Goal: Transaction & Acquisition: Purchase product/service

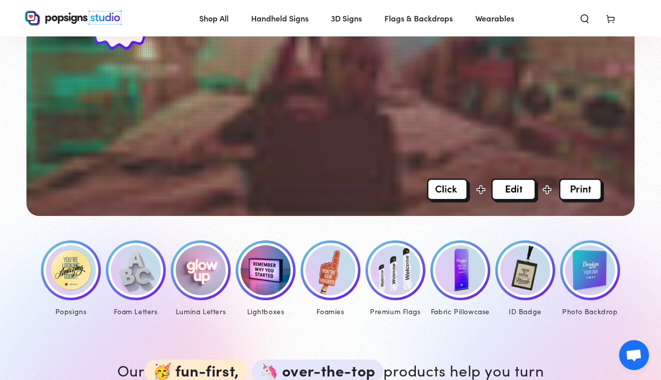
scroll to position [305, 0]
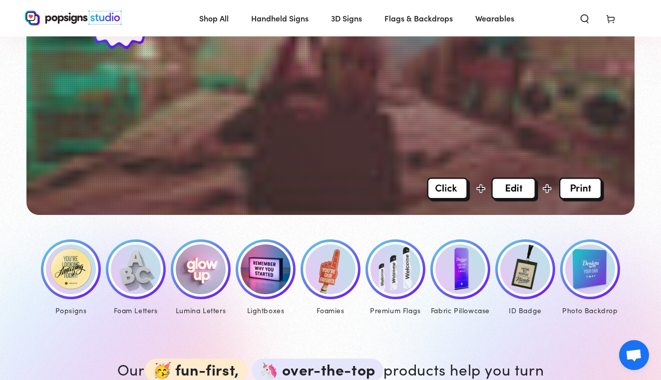
click at [75, 278] on img at bounding box center [71, 270] width 50 height 50
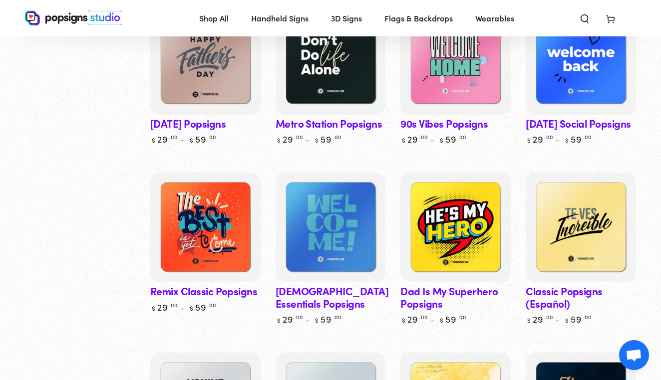
scroll to position [525, 0]
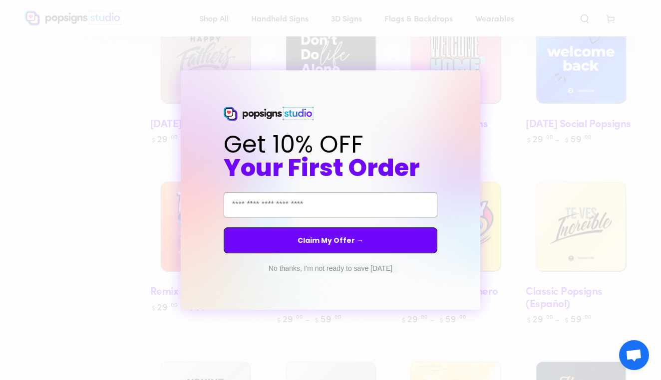
click at [482, 80] on circle "Close dialog" at bounding box center [481, 79] width 9 height 9
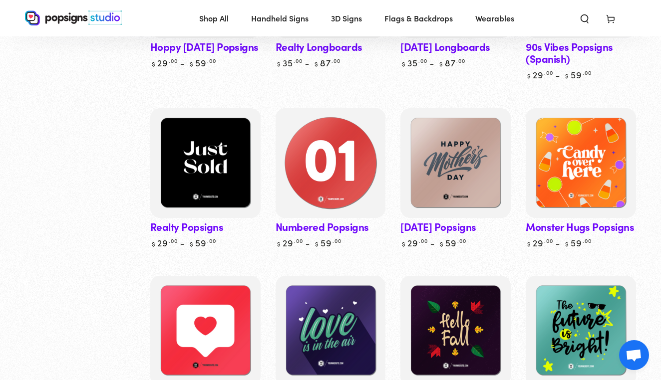
scroll to position [1131, 0]
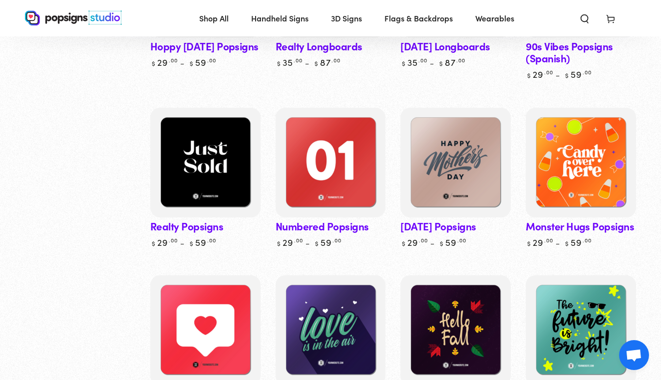
click at [435, 225] on link "Mother's Day Popsigns" at bounding box center [455, 178] width 110 height 141
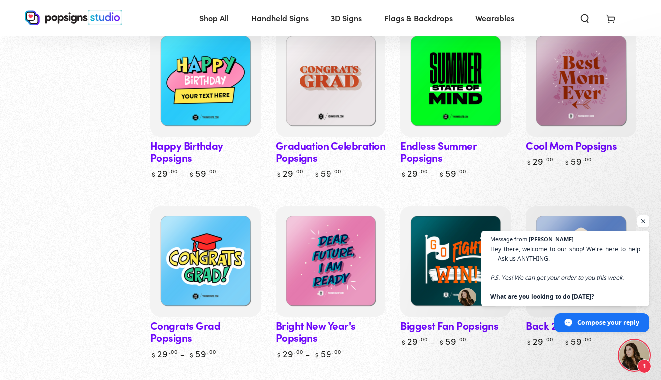
scroll to position [1562, 0]
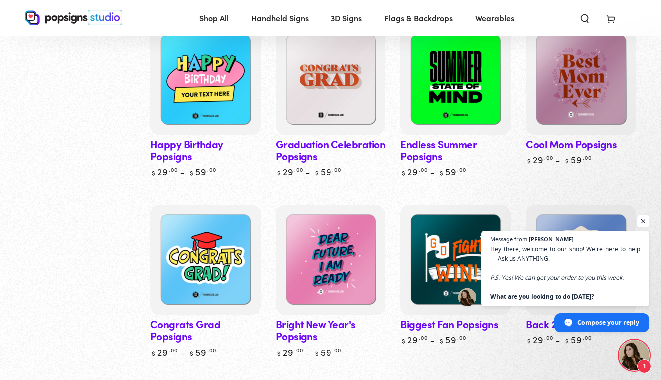
click at [642, 224] on span "Open chat" at bounding box center [643, 222] width 12 height 12
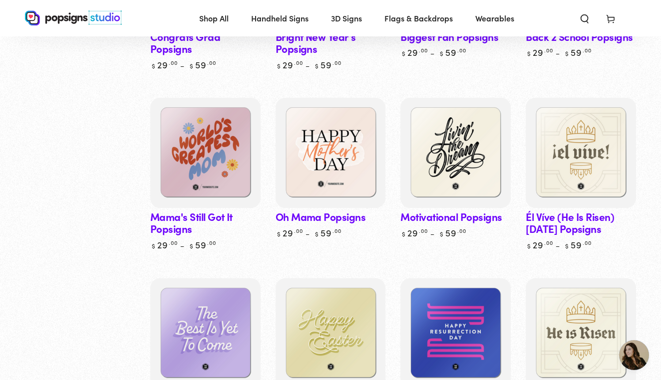
scroll to position [1848, 0]
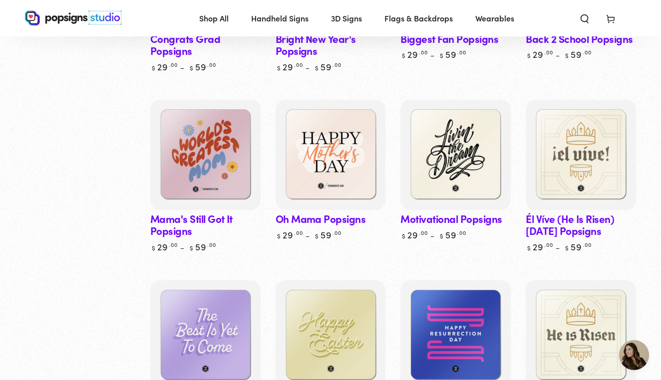
click at [347, 222] on link "Oh Mama Popsigns" at bounding box center [331, 170] width 110 height 141
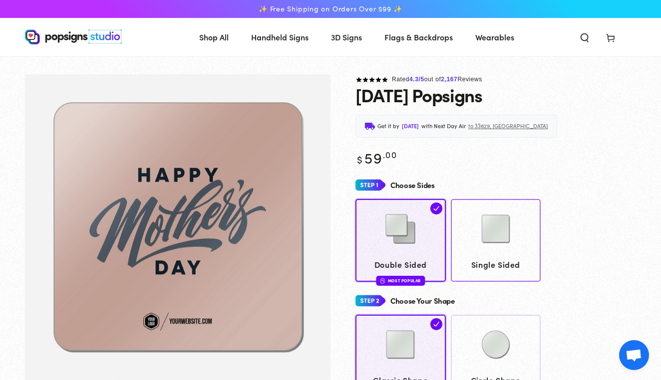
click at [479, 231] on img at bounding box center [496, 229] width 50 height 50
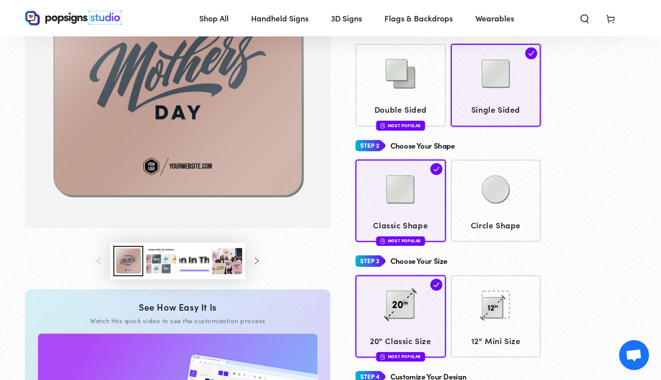
click at [167, 269] on button "Load image 3 in gallery view" at bounding box center [161, 261] width 30 height 30
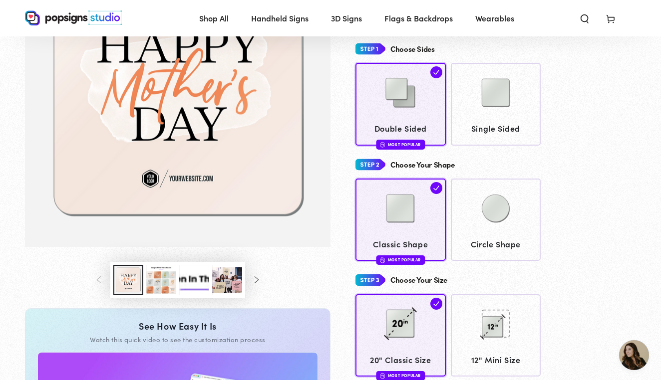
scroll to position [135, 0]
click at [165, 280] on button "Load image 3 in gallery view" at bounding box center [161, 280] width 30 height 30
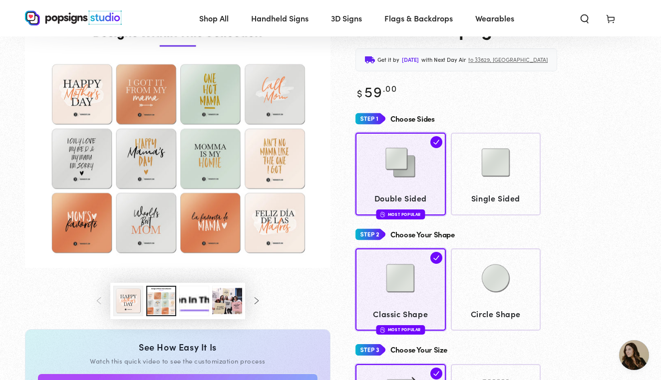
scroll to position [64, 0]
click at [509, 156] on img at bounding box center [496, 163] width 50 height 50
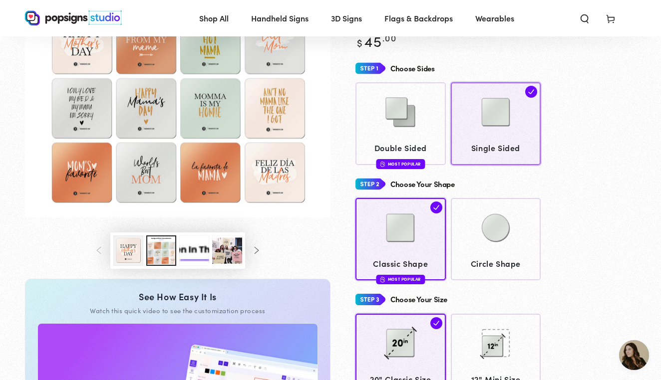
scroll to position [117, 0]
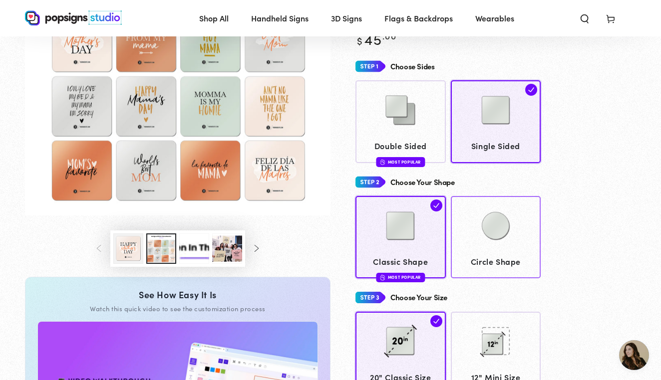
click at [500, 242] on img at bounding box center [496, 226] width 50 height 50
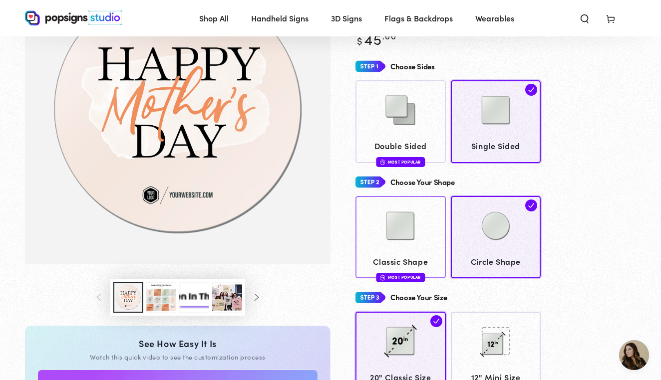
click at [415, 235] on img at bounding box center [400, 226] width 50 height 50
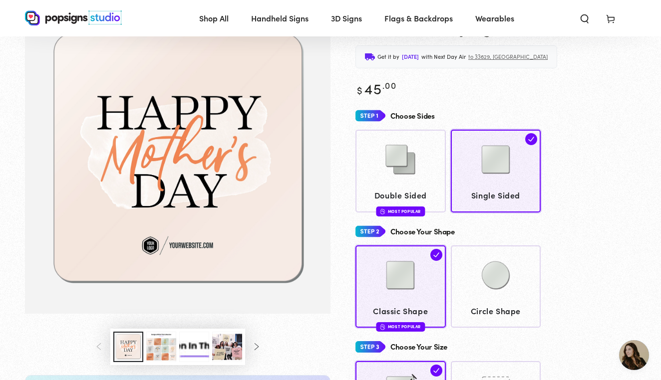
scroll to position [66, 0]
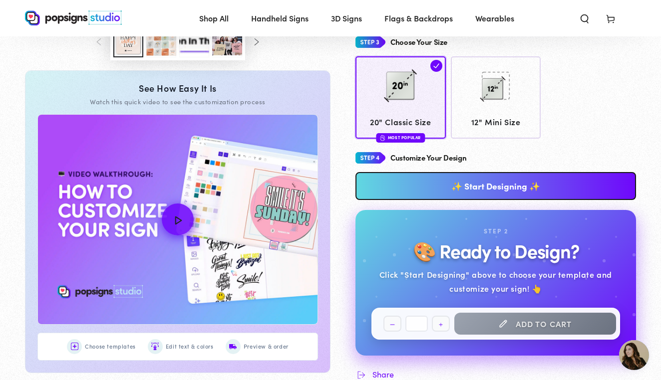
click at [521, 177] on link "✨ Start Designing ✨" at bounding box center [495, 186] width 281 height 28
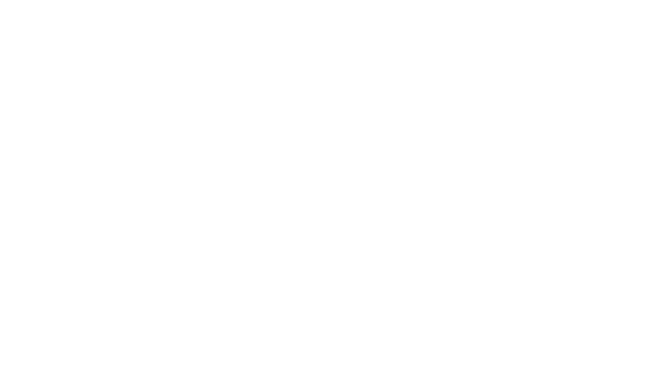
scroll to position [0, 0]
type textarea "An ancient tree with a door leading to a magical world"
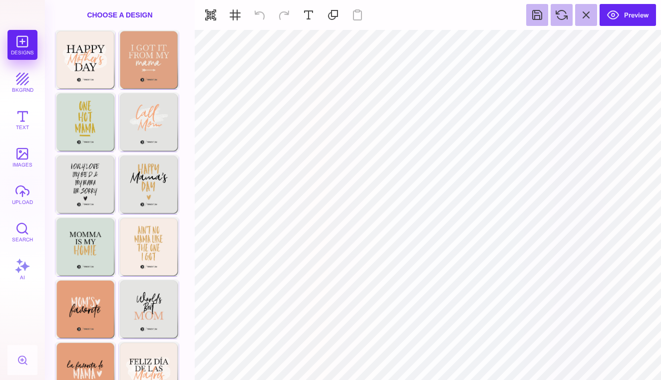
type input "#000000"
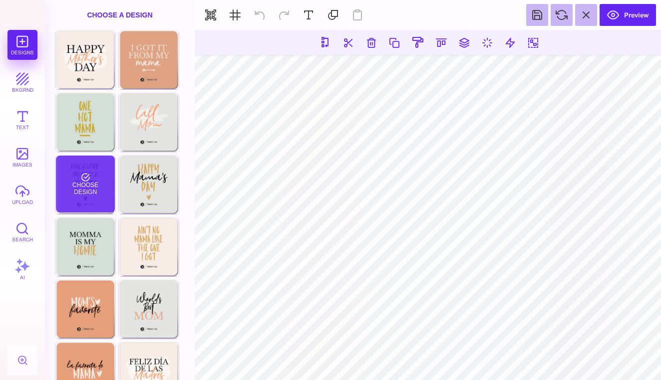
click at [94, 184] on div "Choose Design" at bounding box center [85, 184] width 58 height 57
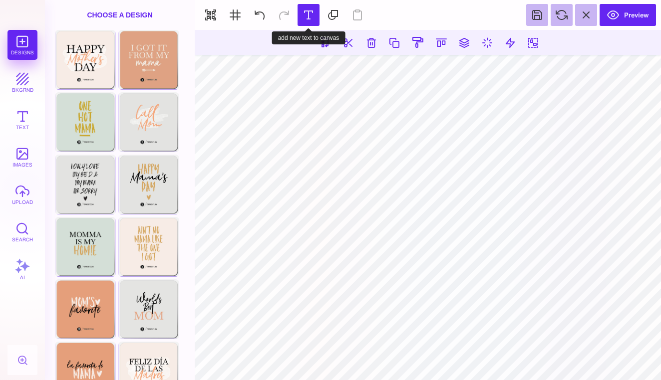
click at [308, 20] on button at bounding box center [309, 15] width 22 height 22
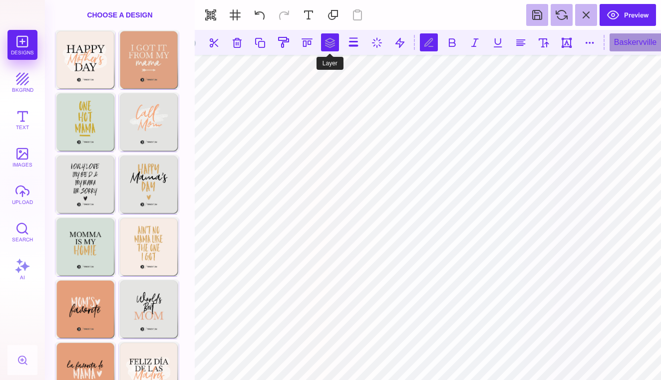
scroll to position [0, 1]
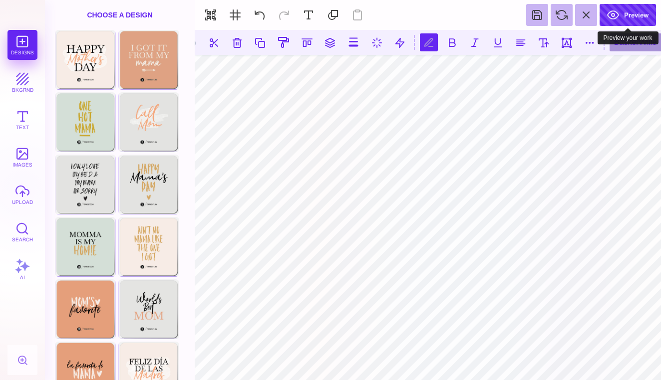
type textarea "**********"
click at [628, 14] on button "Preview" at bounding box center [628, 15] width 56 height 22
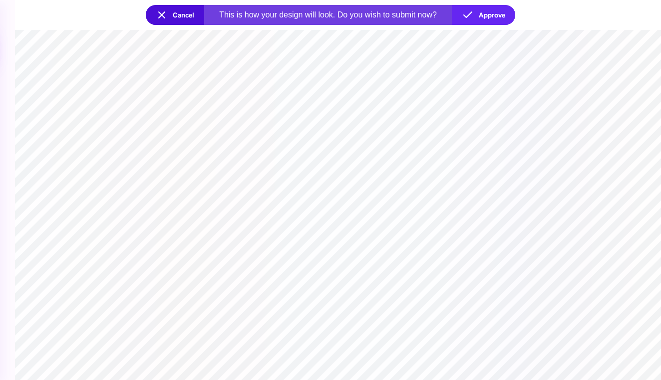
click at [183, 18] on button "Cancel" at bounding box center [175, 15] width 58 height 20
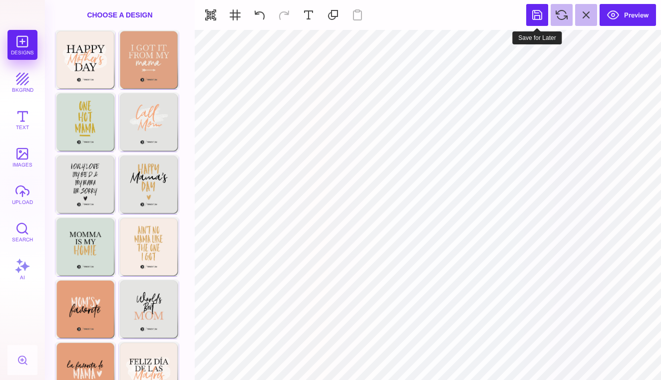
click at [538, 19] on button at bounding box center [537, 15] width 22 height 22
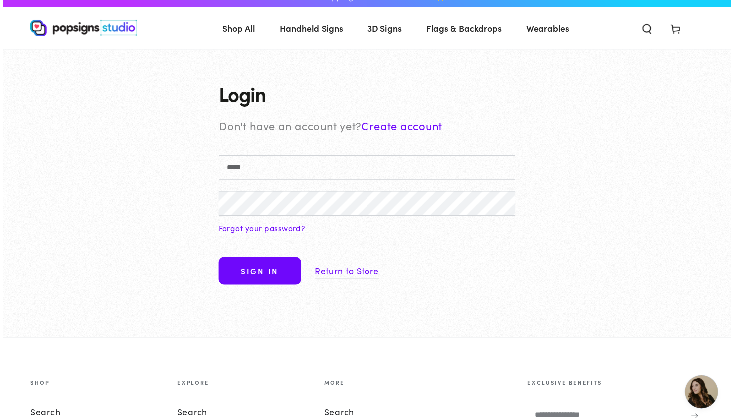
scroll to position [11, 0]
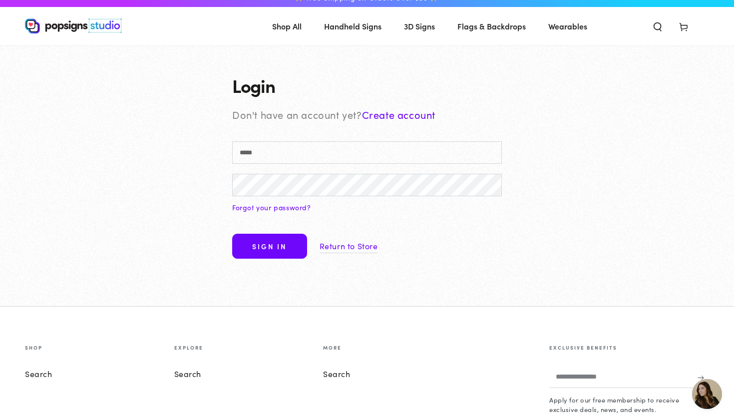
click at [398, 116] on link "Create account" at bounding box center [398, 114] width 73 height 14
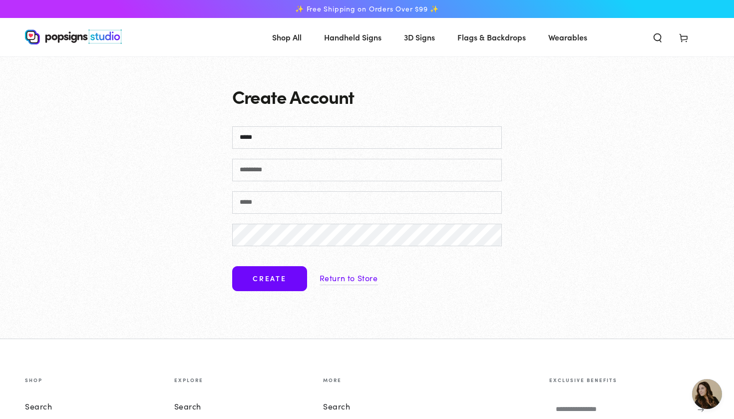
type input "*****"
type input "*******"
type input "**********"
click at [224, 237] on div "**********" at bounding box center [367, 197] width 320 height 282
click at [254, 279] on button "Create" at bounding box center [269, 278] width 75 height 25
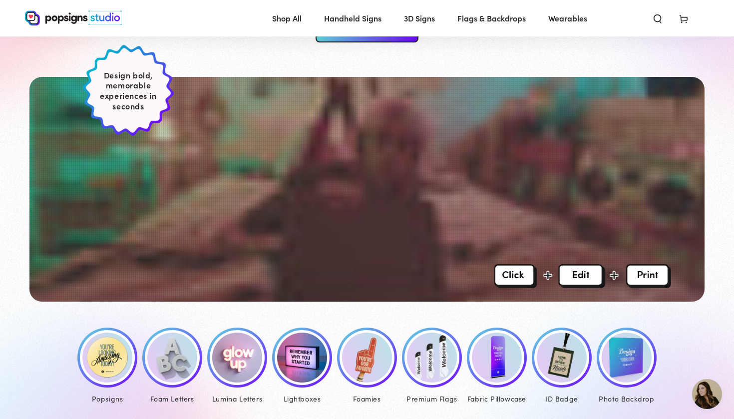
scroll to position [220, 0]
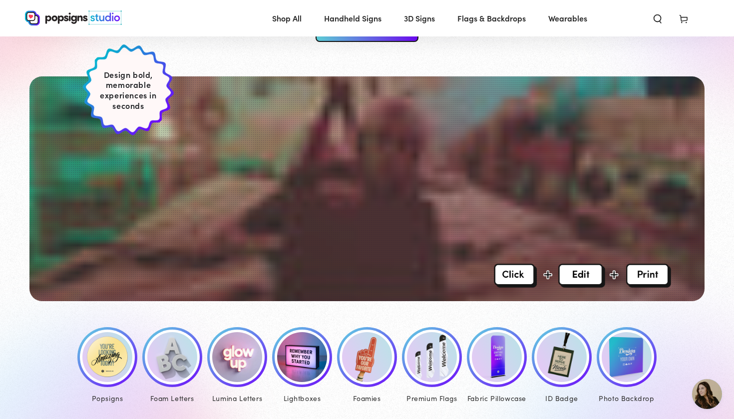
click at [112, 358] on img at bounding box center [107, 357] width 50 height 50
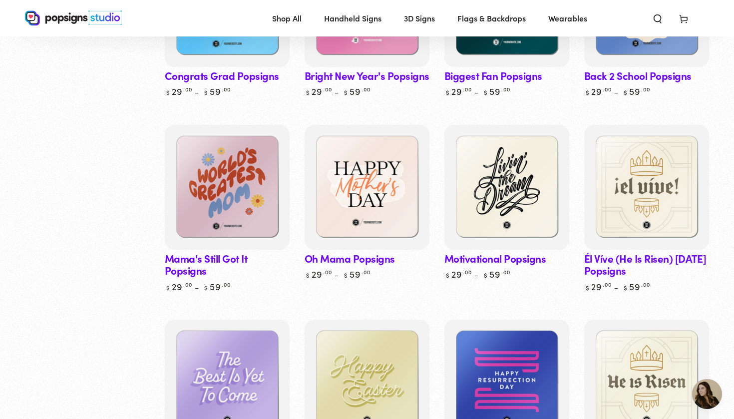
scroll to position [1954, 0]
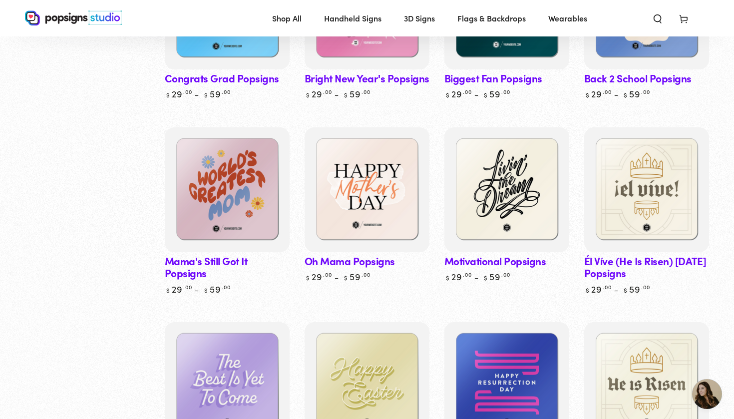
click at [372, 240] on link "Oh Mama Popsigns" at bounding box center [367, 204] width 125 height 155
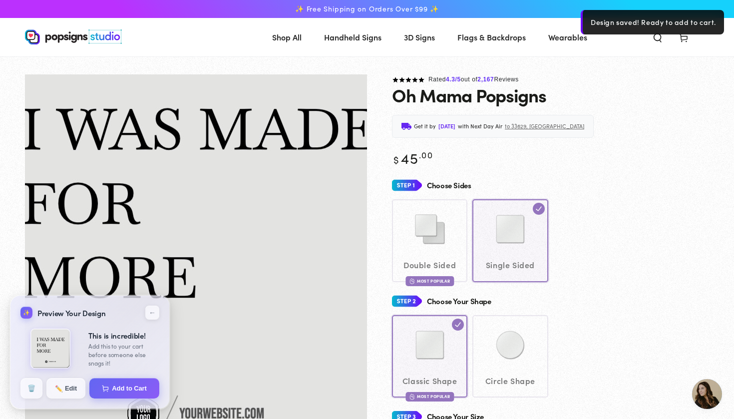
click at [500, 264] on div "Double Sided Most Popular Single Sided" at bounding box center [550, 240] width 317 height 82
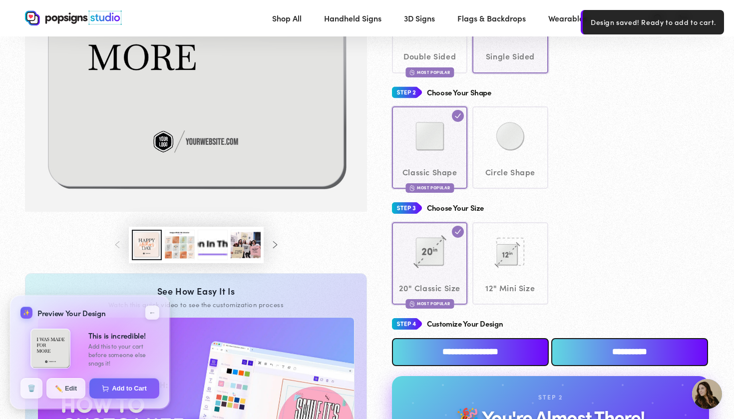
scroll to position [215, 0]
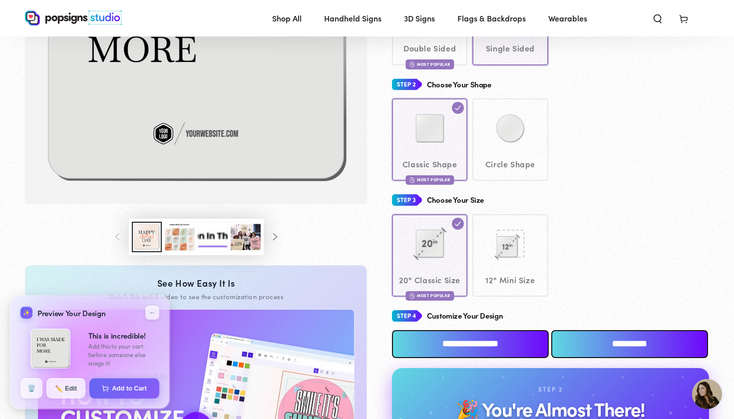
click at [506, 272] on div "20" Classic Size Most Popular 12" Mini Size" at bounding box center [550, 255] width 317 height 82
click at [507, 267] on div "20" Classic Size Most Popular 12" Mini Size" at bounding box center [550, 255] width 317 height 82
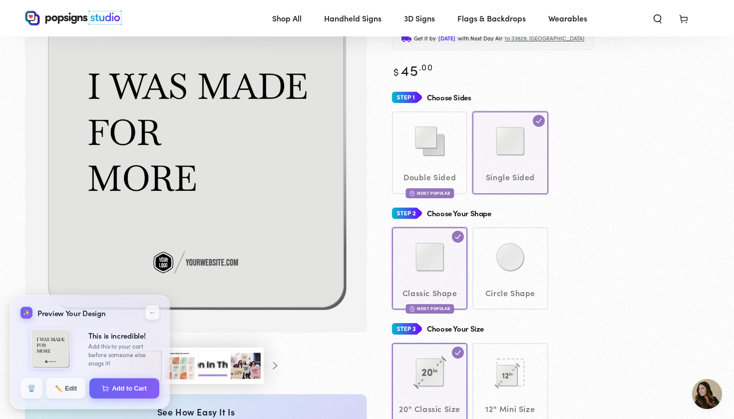
scroll to position [86, 0]
click at [509, 247] on div "Classic Shape Most Popular Circle Shape" at bounding box center [550, 268] width 317 height 82
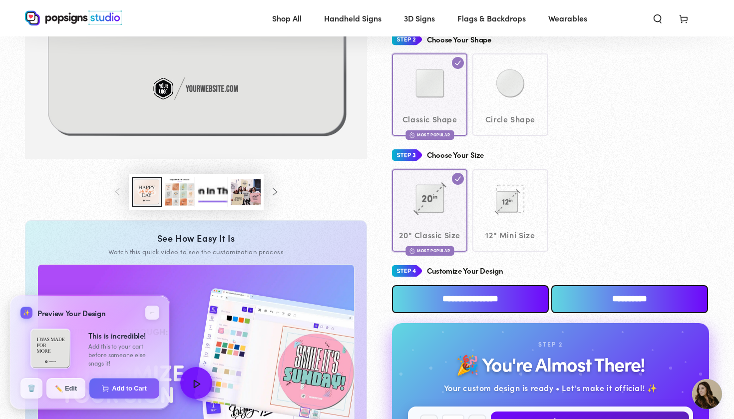
scroll to position [270, 0]
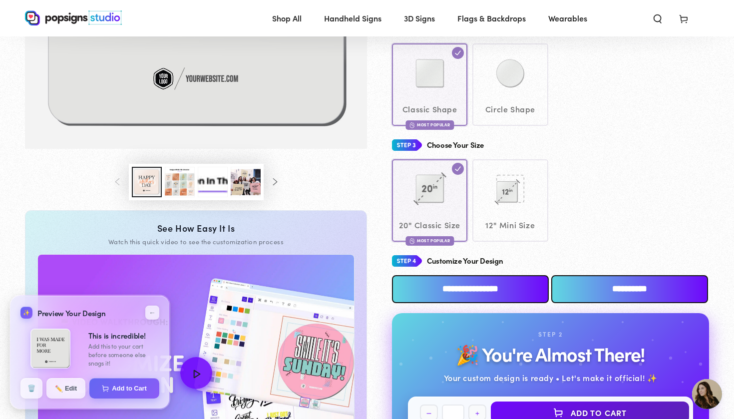
click at [452, 288] on input "**********" at bounding box center [470, 289] width 157 height 28
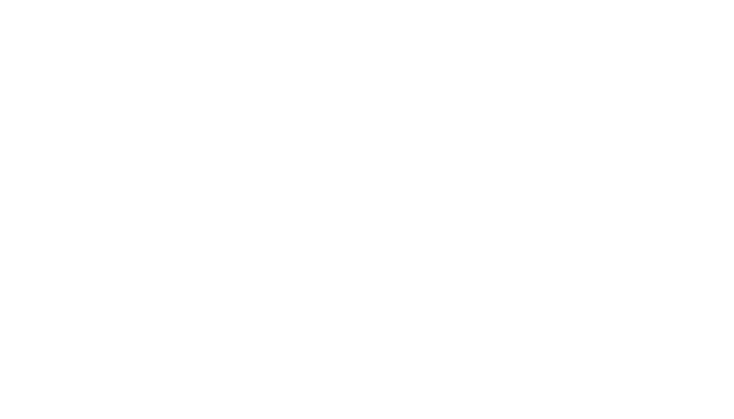
scroll to position [0, 0]
type textarea "An ancient tree with a door leading to a magical world"
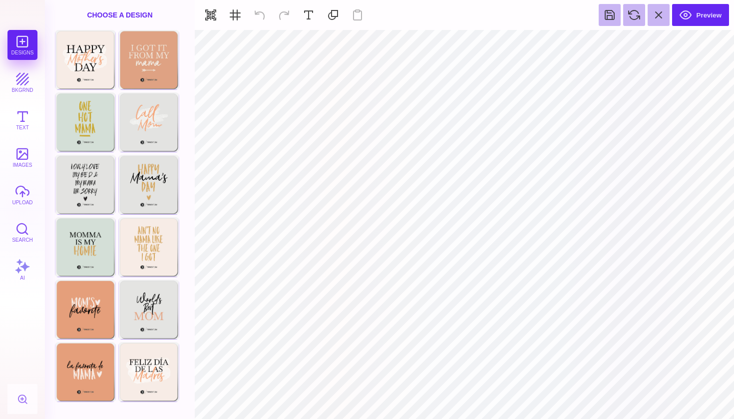
type input "#505050"
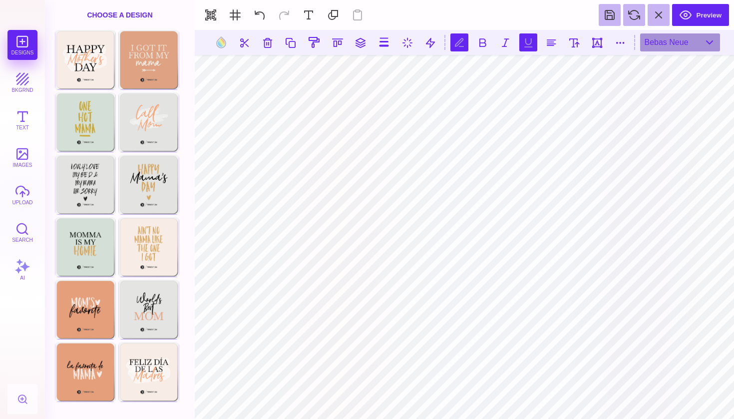
scroll to position [0, 2]
type textarea "**********"
click at [610, 15] on button at bounding box center [610, 15] width 22 height 22
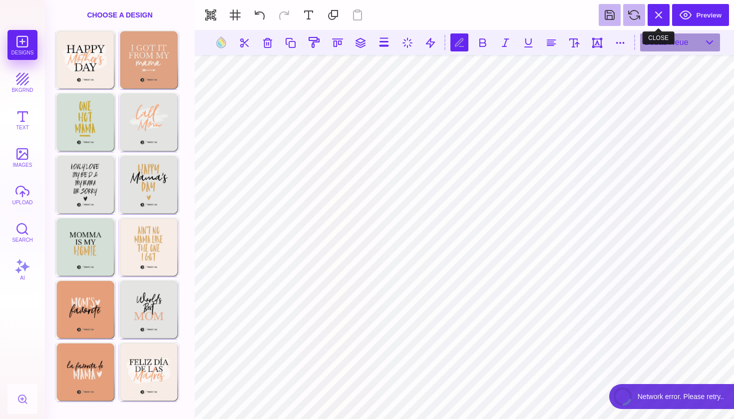
click at [663, 18] on button at bounding box center [659, 15] width 22 height 22
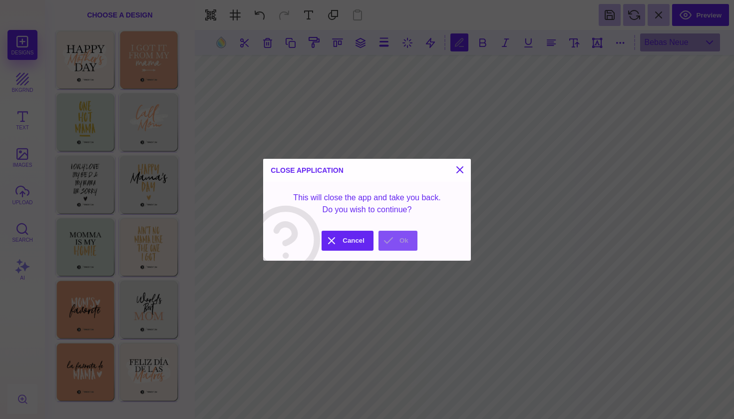
click at [393, 241] on button "Ok" at bounding box center [397, 241] width 39 height 20
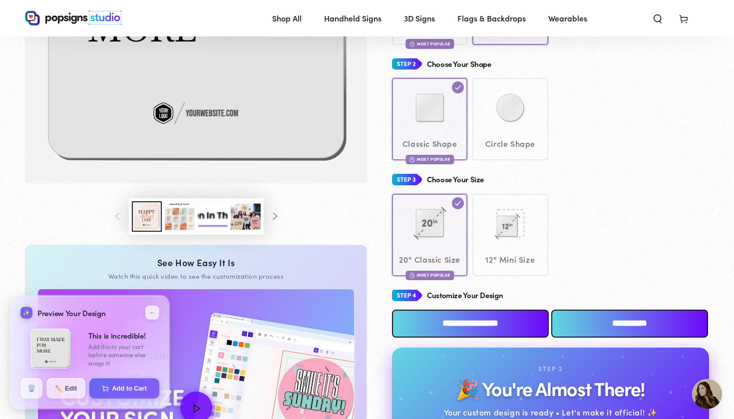
scroll to position [241, 0]
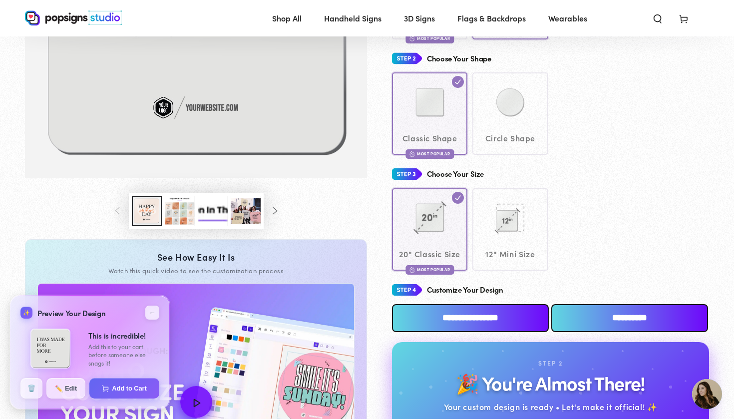
click at [522, 246] on div "20" Classic Size Most Popular 12" Mini Size" at bounding box center [550, 229] width 317 height 82
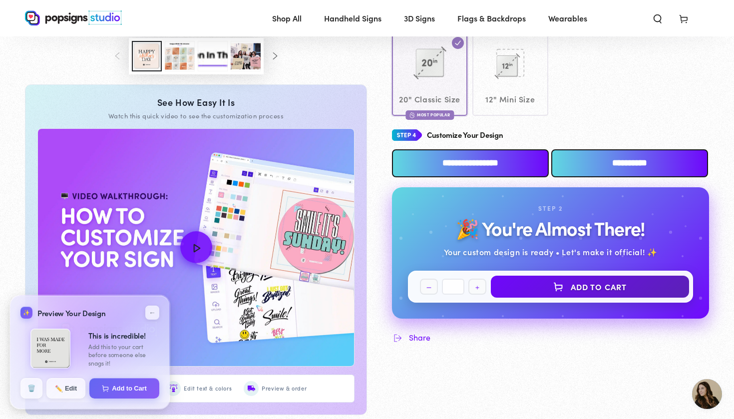
scroll to position [403, 0]
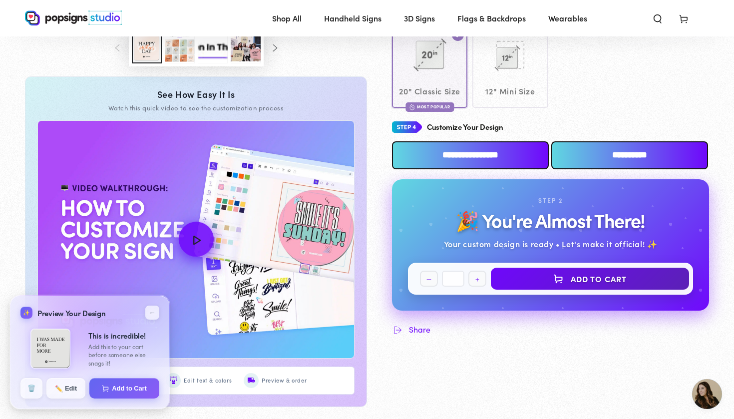
click at [206, 248] on icon "How to Customize Your Design" at bounding box center [196, 240] width 22 height 22
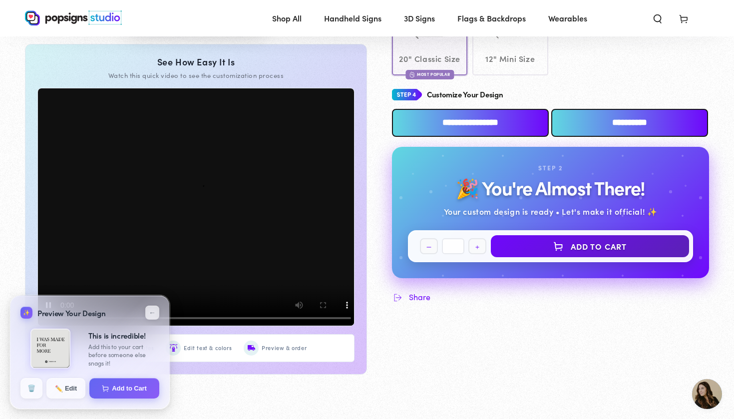
scroll to position [436, 0]
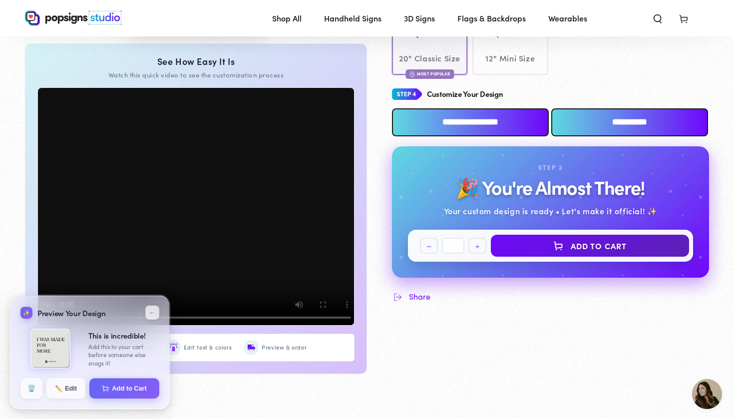
click at [150, 315] on button "←" at bounding box center [152, 313] width 14 height 14
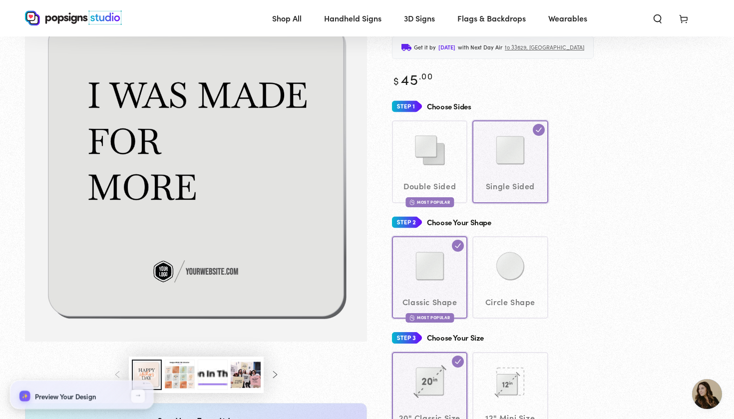
scroll to position [79, 0]
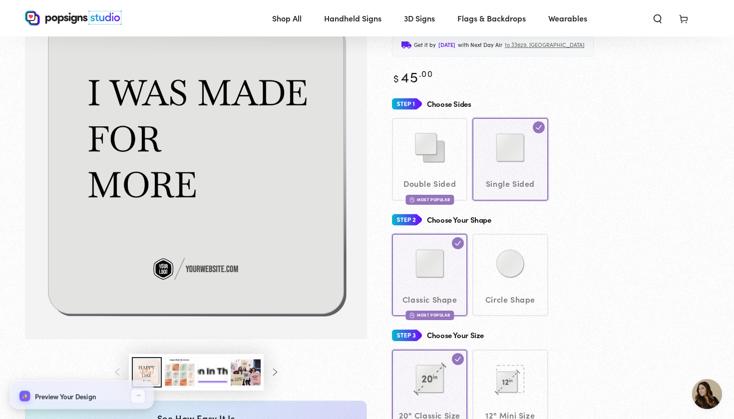
click at [542, 150] on div "Double Sided Most Popular Single Sided" at bounding box center [550, 159] width 317 height 82
click at [439, 156] on div "Double Sided Most Popular Single Sided" at bounding box center [550, 159] width 317 height 82
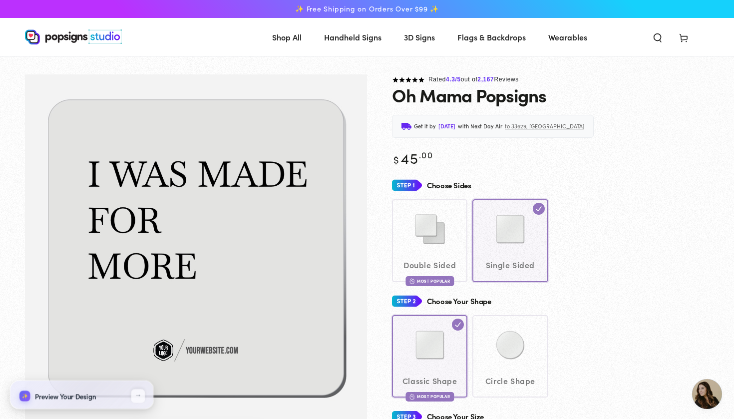
scroll to position [0, 0]
click at [309, 210] on img "Gallery Viewer" at bounding box center [196, 247] width 308 height 308
click at [509, 322] on div "Classic Shape Most Popular Circle Shape" at bounding box center [550, 356] width 317 height 82
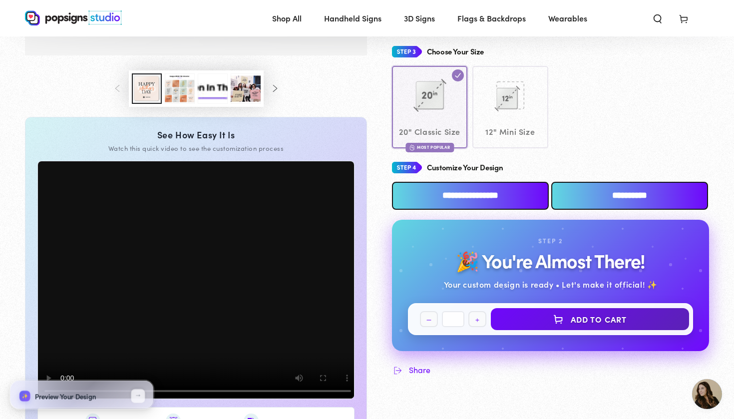
scroll to position [360, 0]
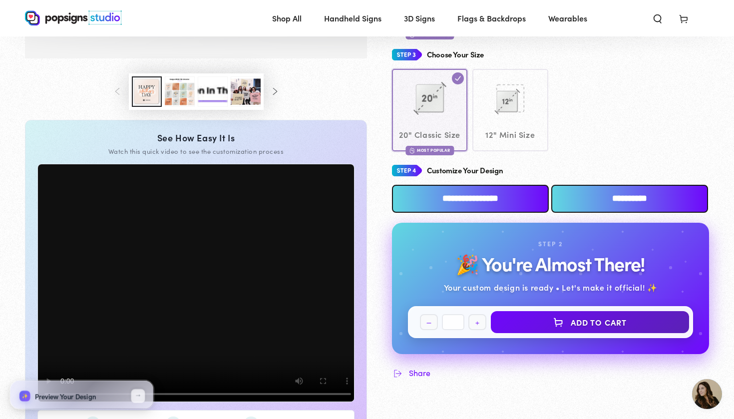
click at [413, 202] on input "**********" at bounding box center [470, 199] width 157 height 28
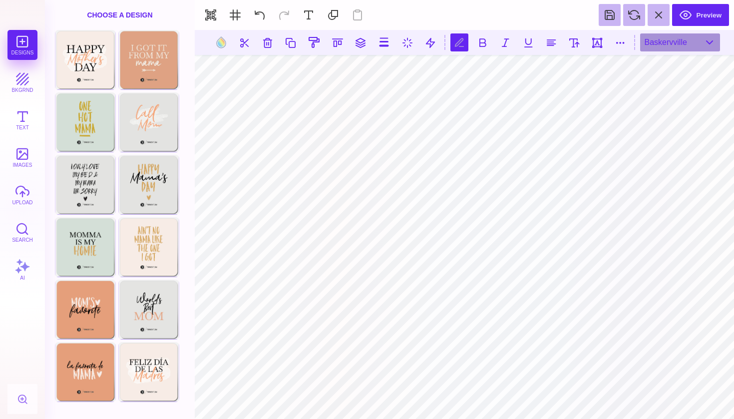
scroll to position [0, 0]
type textarea "**** *** ****"
click at [664, 18] on button at bounding box center [659, 15] width 22 height 22
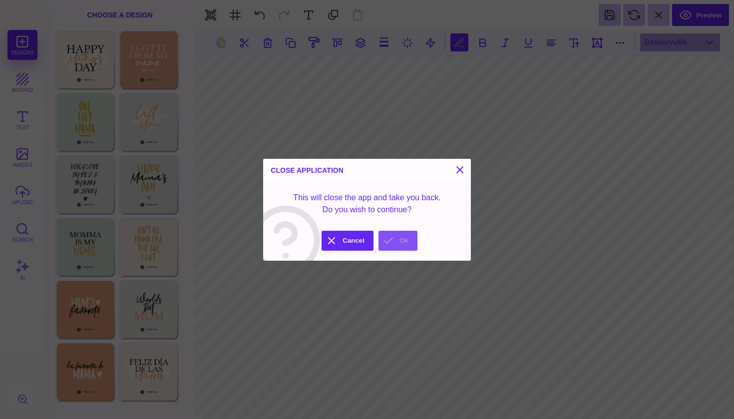
click at [403, 243] on button "Ok" at bounding box center [397, 241] width 39 height 20
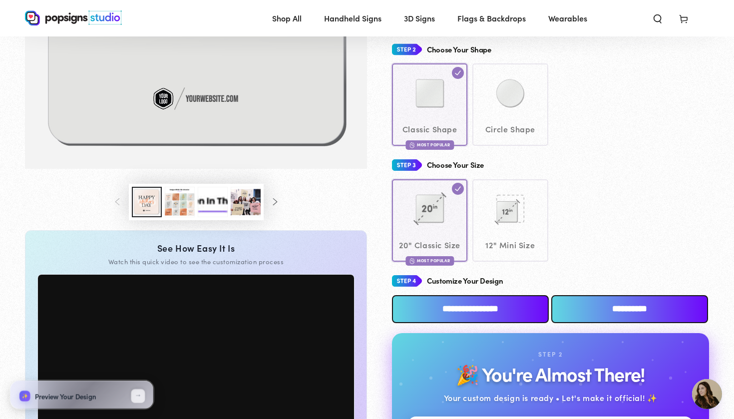
scroll to position [253, 0]
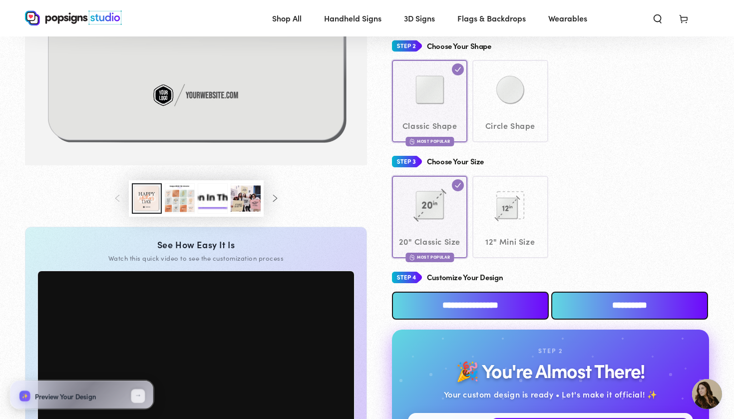
click at [598, 300] on input "**********" at bounding box center [629, 306] width 157 height 28
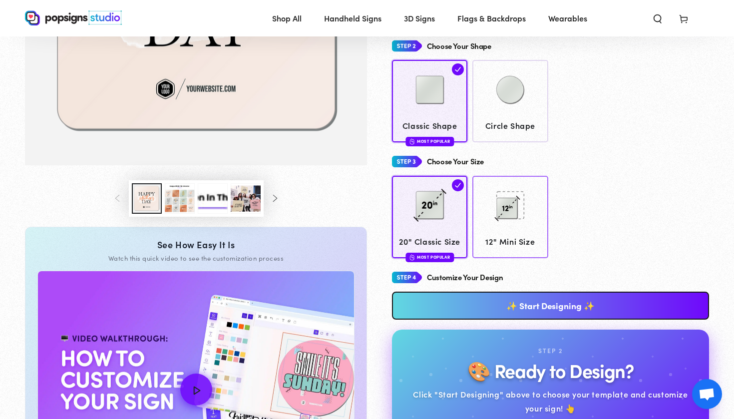
click at [521, 222] on img at bounding box center [510, 205] width 50 height 50
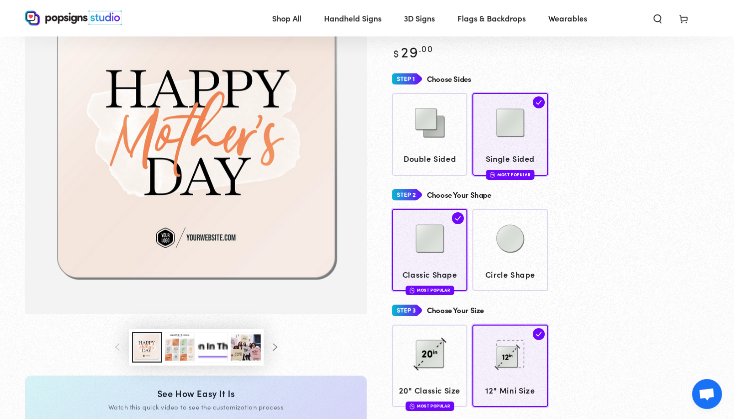
scroll to position [102, 0]
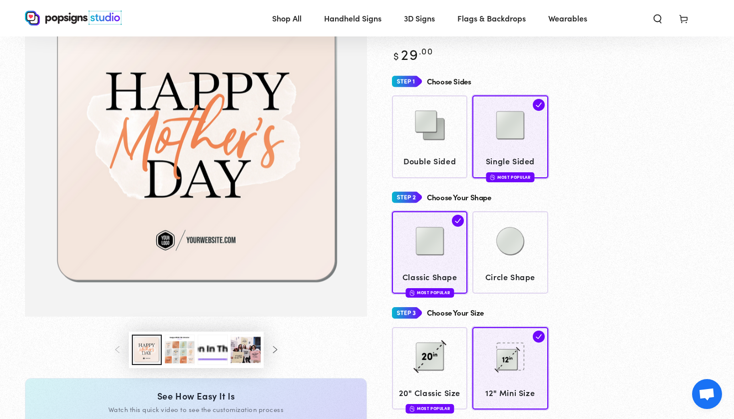
click at [186, 347] on button "Load image 3 in gallery view" at bounding box center [180, 350] width 30 height 30
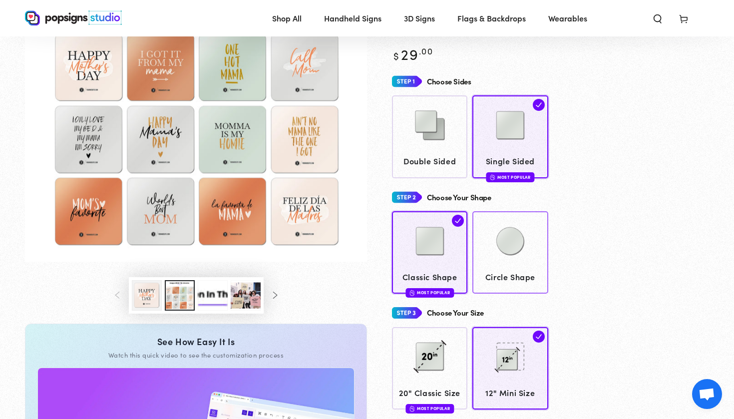
click at [511, 248] on img at bounding box center [510, 241] width 50 height 50
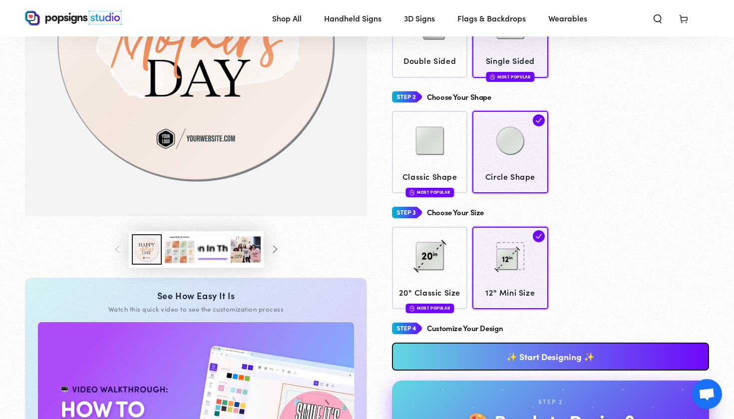
scroll to position [204, 0]
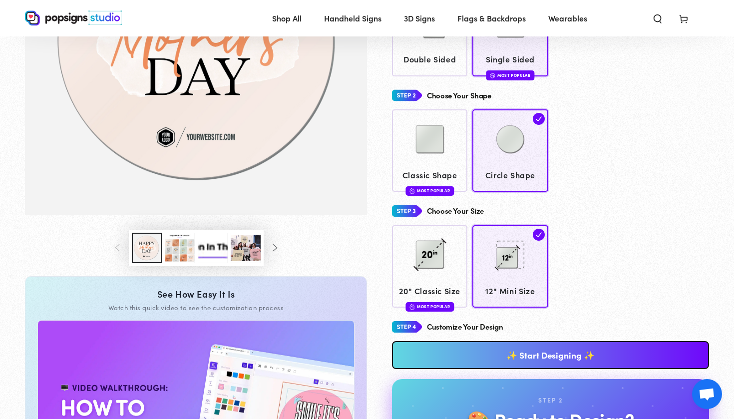
click at [552, 350] on link "✨ Start Designing ✨" at bounding box center [550, 355] width 317 height 28
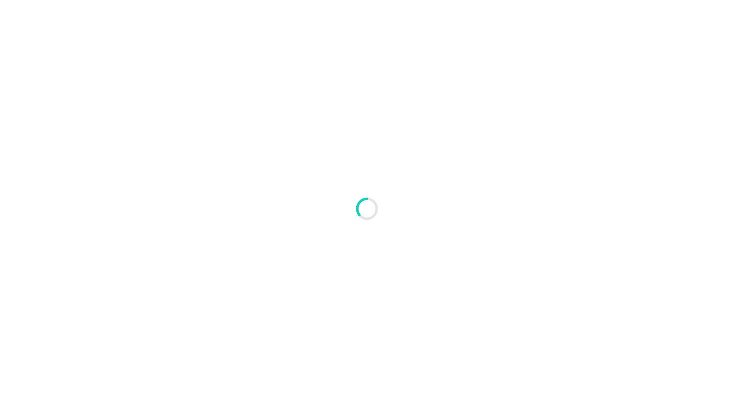
type textarea "An ancient tree with a door leading to a magical world"
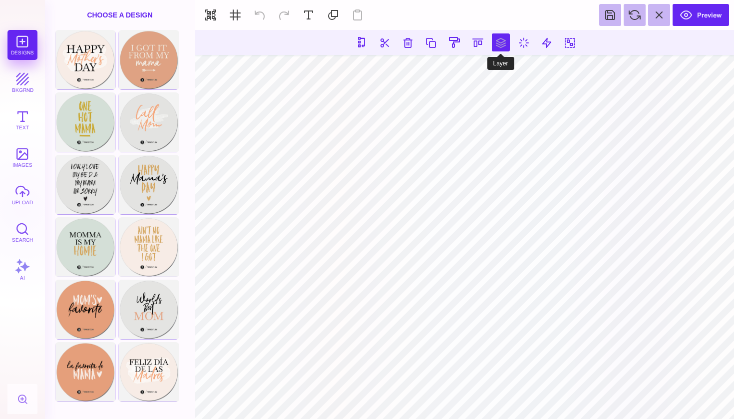
click at [501, 44] on button at bounding box center [501, 42] width 18 height 18
click at [505, 40] on button at bounding box center [501, 42] width 18 height 18
click at [500, 46] on button at bounding box center [501, 42] width 18 height 18
click at [454, 44] on button at bounding box center [454, 42] width 19 height 19
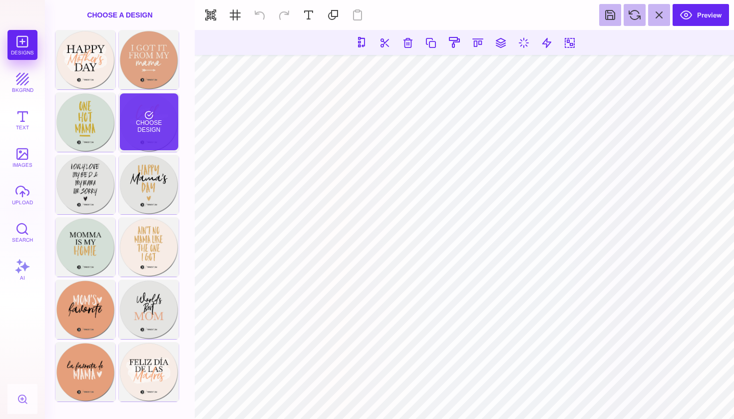
click at [162, 123] on div "Choose Design" at bounding box center [149, 121] width 58 height 57
type input "#F5A77B"
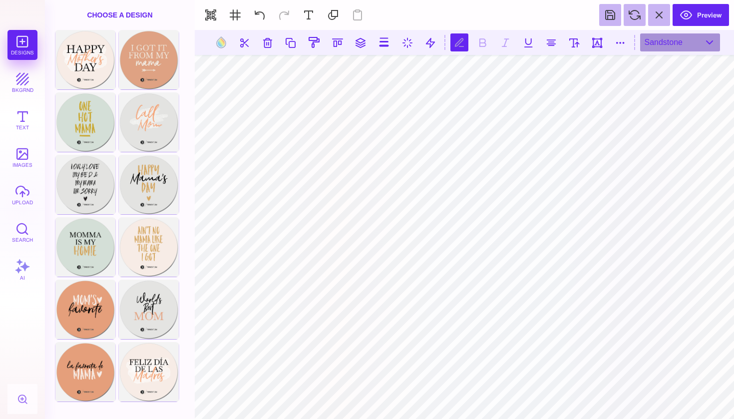
type textarea "*"
type textarea "****"
type textarea "**********"
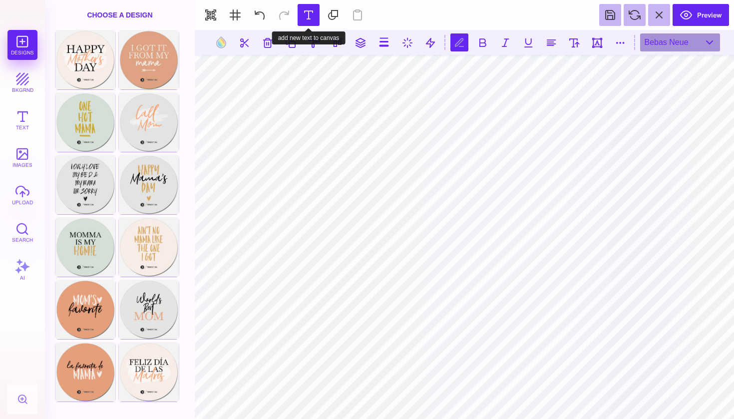
click at [310, 13] on button at bounding box center [309, 15] width 22 height 22
type textarea "*"
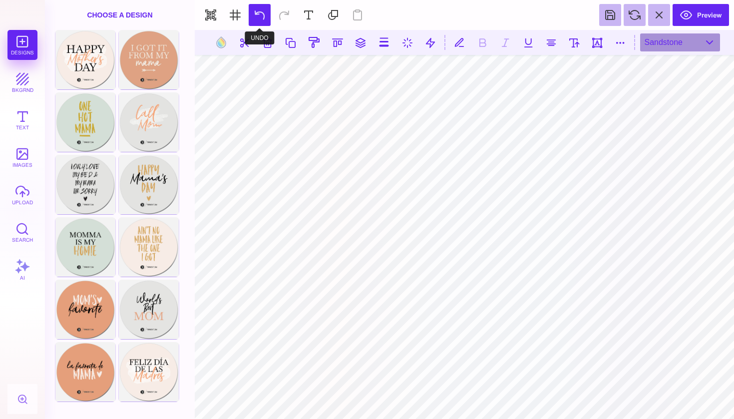
click at [262, 17] on button at bounding box center [260, 15] width 22 height 22
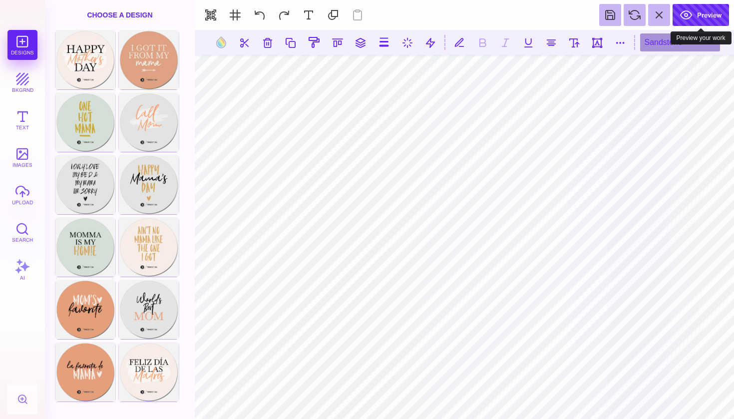
click at [715, 21] on button "Preview" at bounding box center [701, 15] width 56 height 22
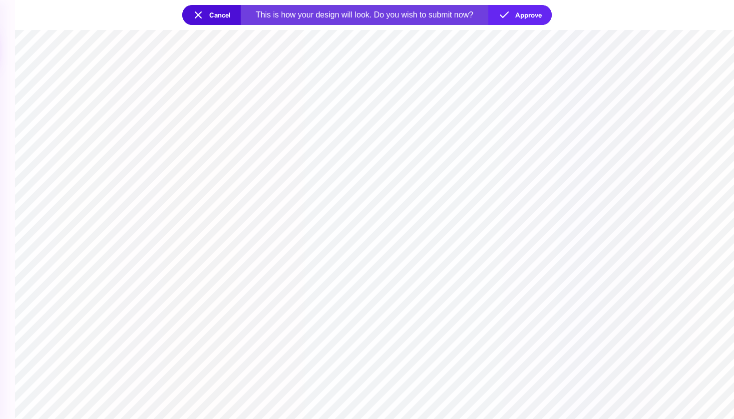
click at [223, 21] on button "Cancel" at bounding box center [211, 15] width 58 height 20
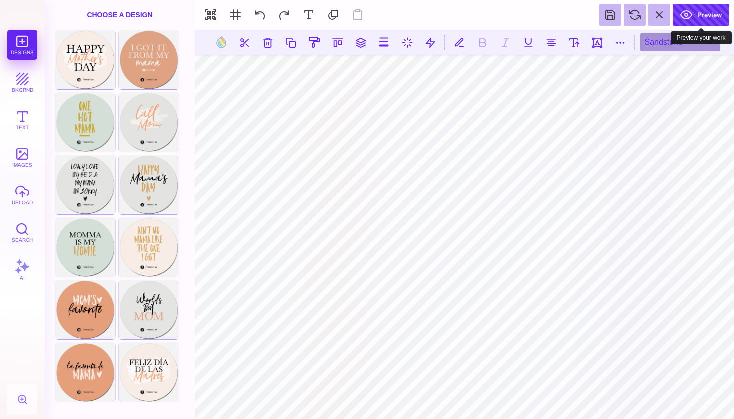
click at [693, 14] on button "Preview" at bounding box center [701, 15] width 56 height 22
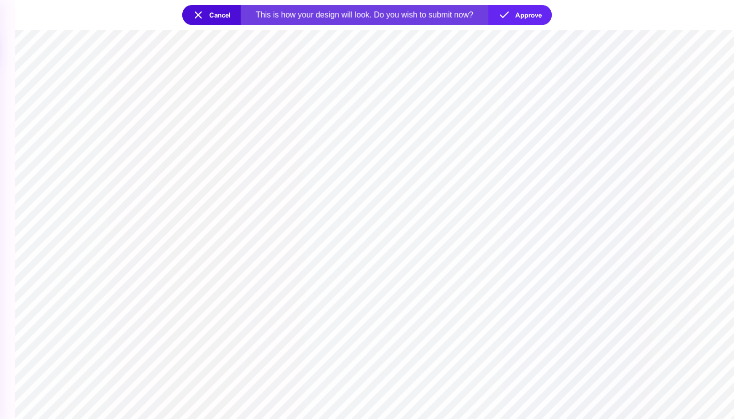
click at [205, 19] on button "Cancel" at bounding box center [211, 15] width 58 height 20
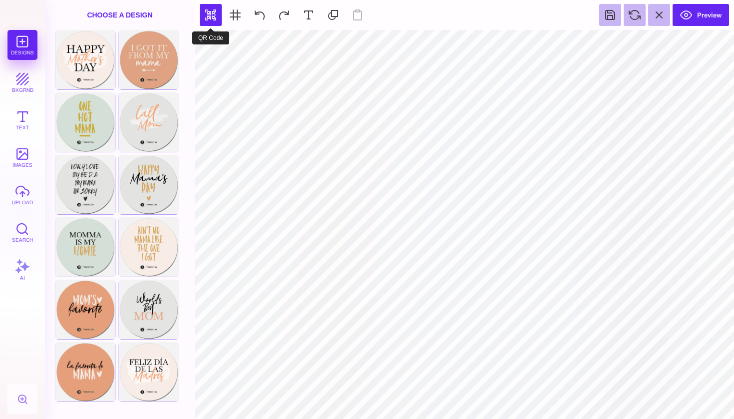
type input "#F5A77B"
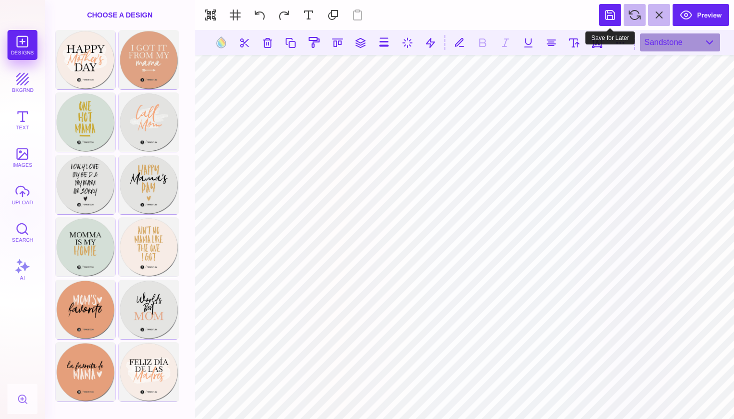
click at [607, 17] on button at bounding box center [610, 15] width 22 height 22
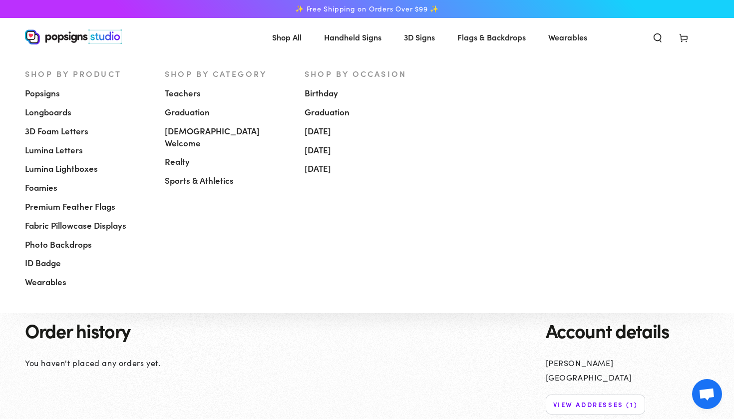
click at [44, 96] on span "Popsigns" at bounding box center [42, 93] width 35 height 12
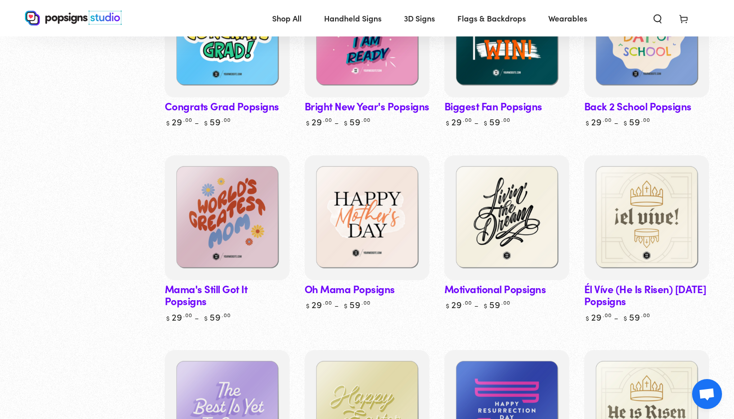
scroll to position [1927, 0]
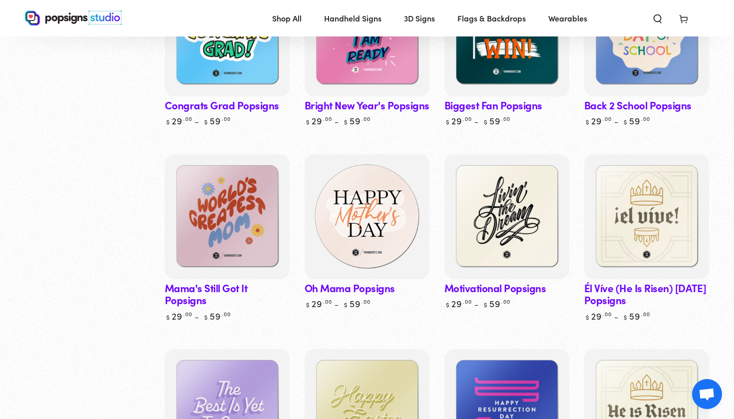
click at [397, 189] on img at bounding box center [367, 216] width 129 height 129
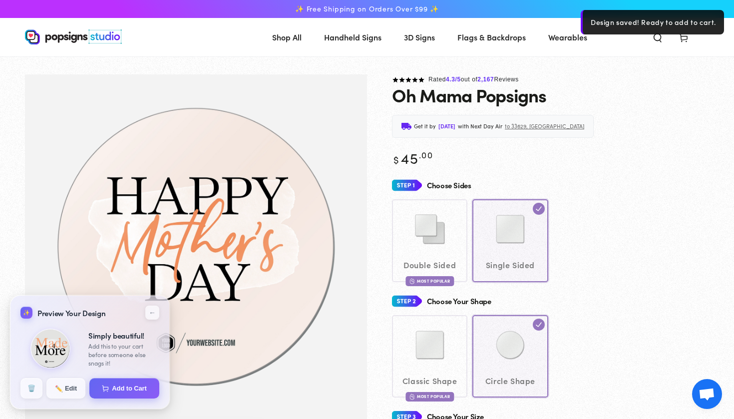
click at [509, 233] on div "Double Sided Most Popular Single Sided" at bounding box center [550, 240] width 317 height 82
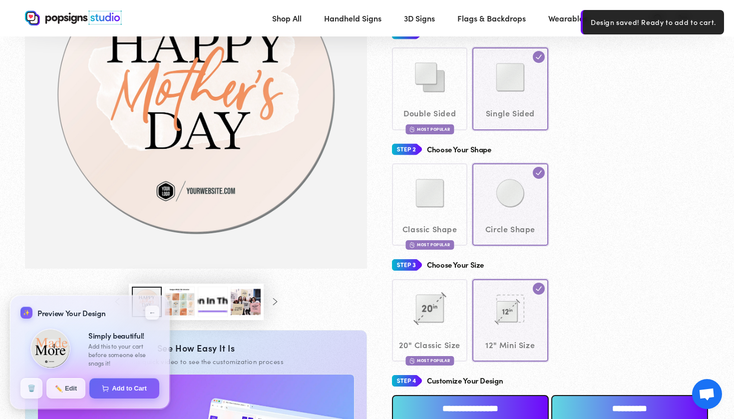
scroll to position [150, 0]
click at [448, 213] on div "Classic Shape Most Popular Circle Shape" at bounding box center [550, 204] width 317 height 82
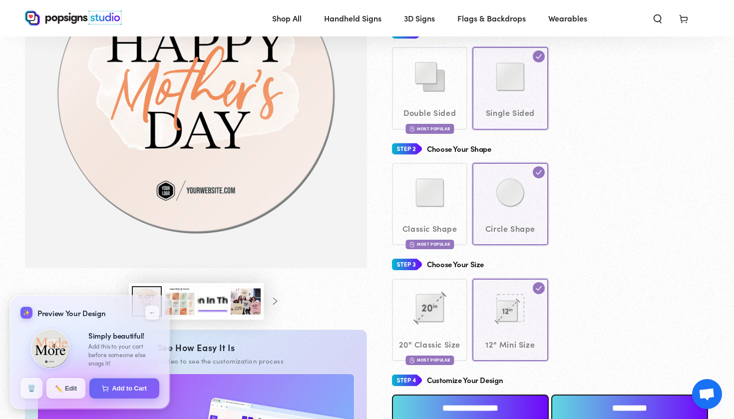
click at [500, 104] on div "Double Sided Most Popular Single Sided" at bounding box center [550, 88] width 317 height 82
click at [479, 99] on div "Double Sided Most Popular Single Sided" at bounding box center [550, 88] width 317 height 82
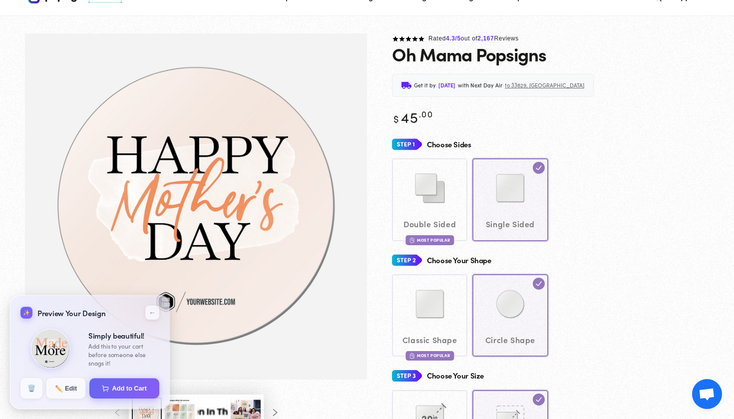
scroll to position [55, 0]
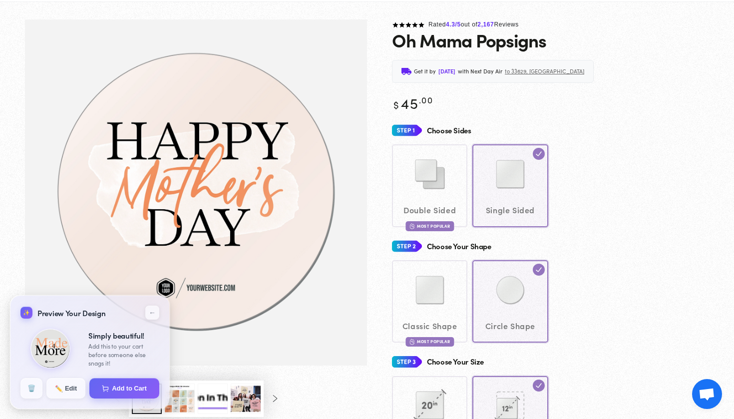
click at [444, 172] on div "Double Sided Most Popular Single Sided" at bounding box center [550, 185] width 317 height 82
click at [444, 171] on div "Double Sided Most Popular Single Sided" at bounding box center [550, 185] width 317 height 82
click at [451, 166] on div "Double Sided Most Popular Single Sided" at bounding box center [550, 185] width 317 height 82
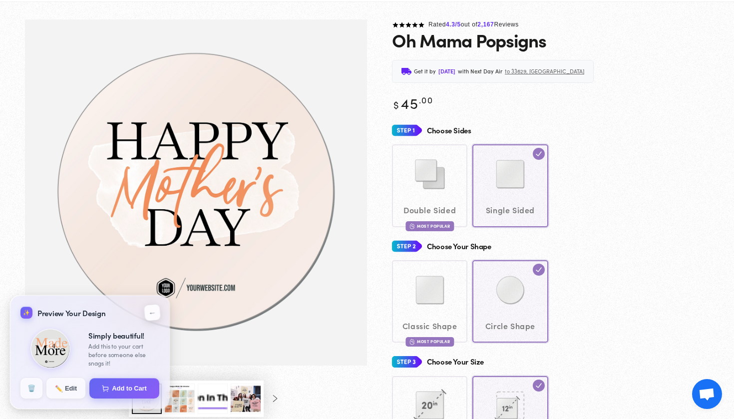
click at [154, 313] on button "←" at bounding box center [152, 312] width 16 height 16
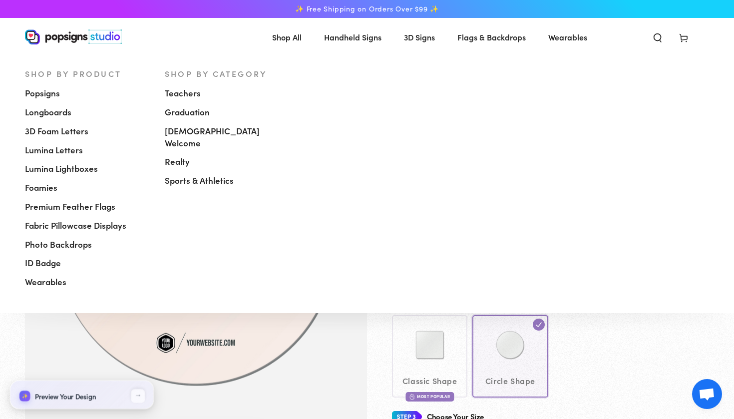
click at [296, 41] on span "Shop All" at bounding box center [286, 37] width 29 height 14
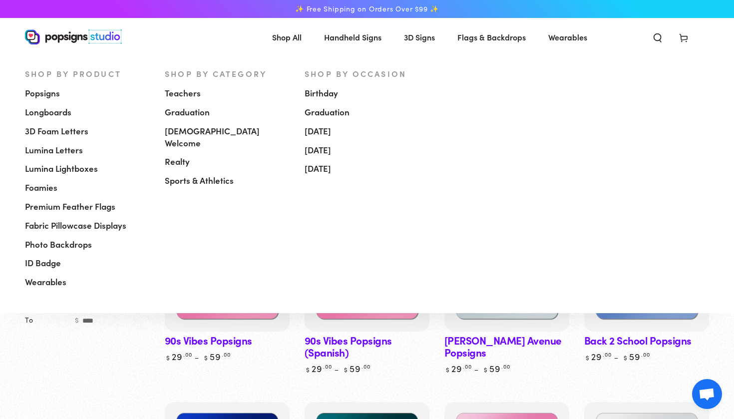
click at [50, 92] on span "Popsigns" at bounding box center [42, 93] width 35 height 12
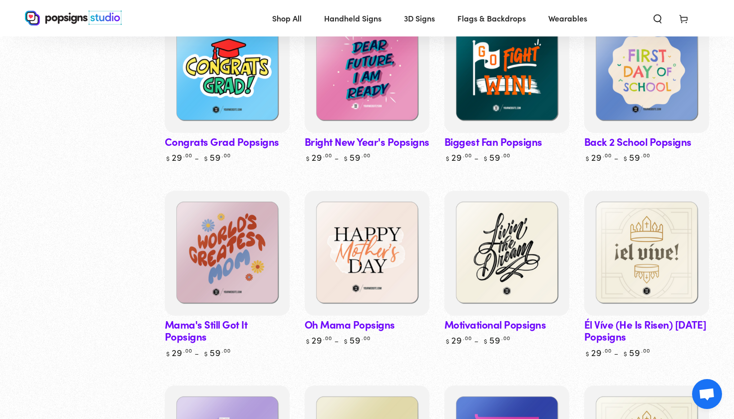
scroll to position [1911, 0]
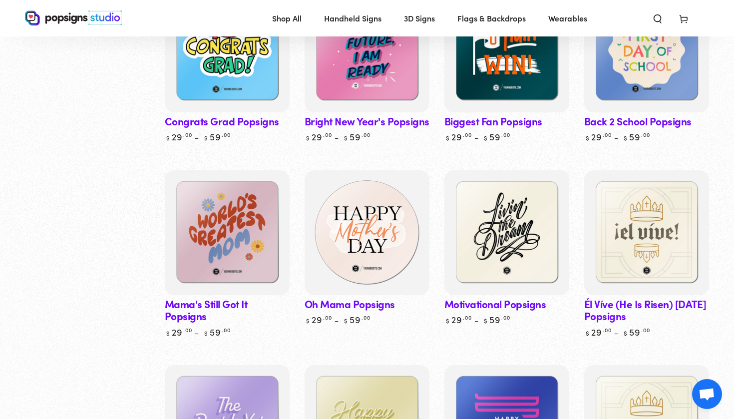
click at [370, 194] on img at bounding box center [367, 232] width 129 height 129
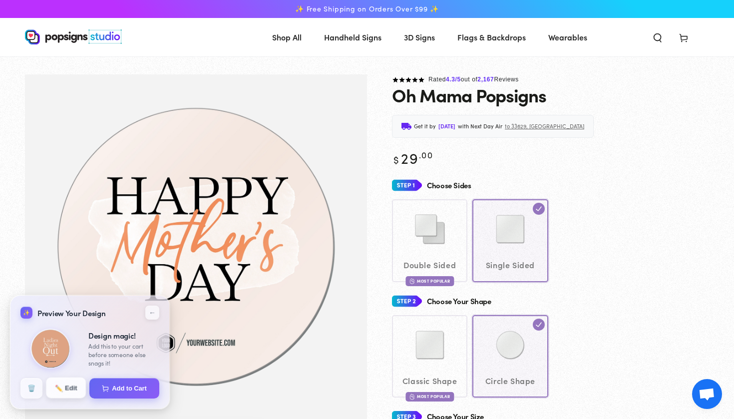
click at [74, 391] on button "✏️ Edit" at bounding box center [66, 387] width 40 height 21
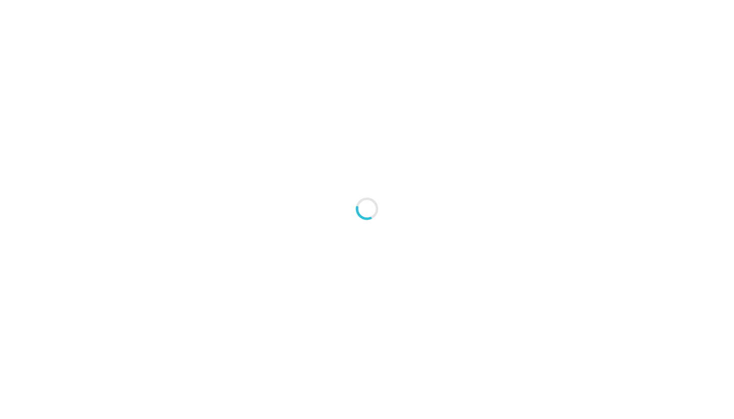
type textarea "An ancient tree with a door leading to a magical world"
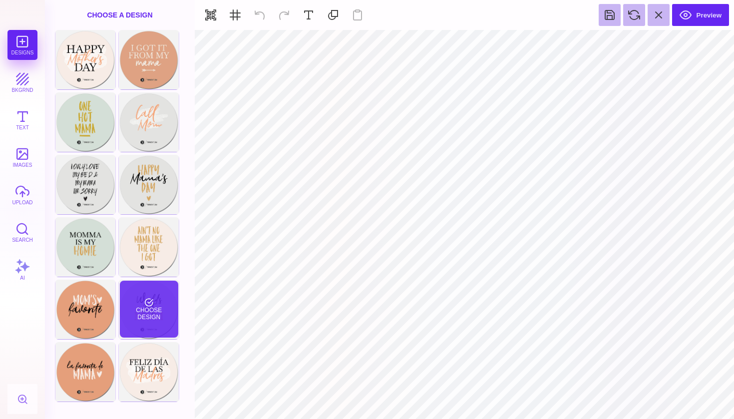
click at [155, 309] on div "Choose Design" at bounding box center [149, 309] width 58 height 57
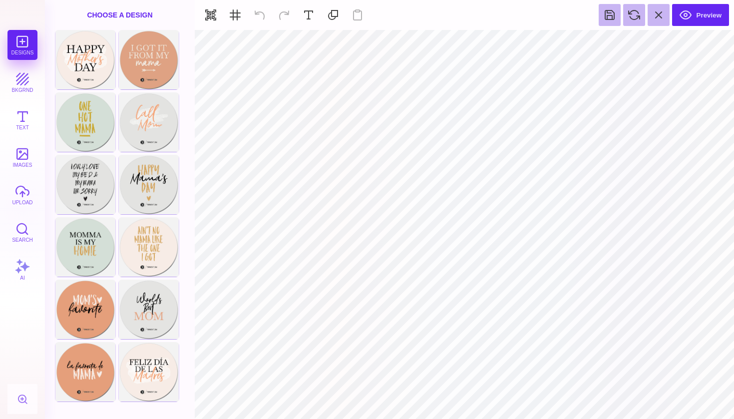
type input "#000000"
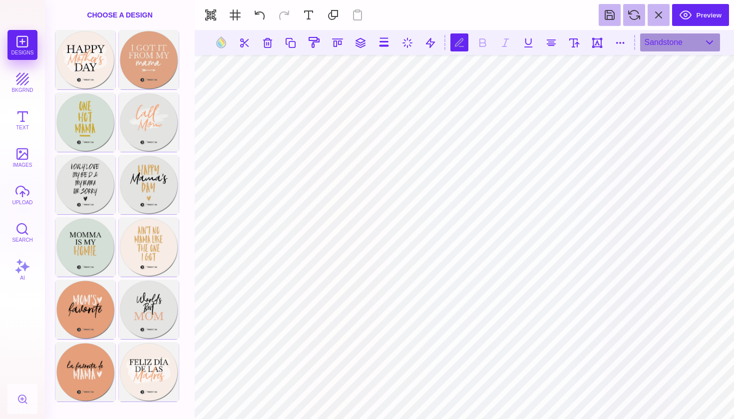
scroll to position [0, 0]
type textarea "******"
type textarea "*****"
type textarea "***"
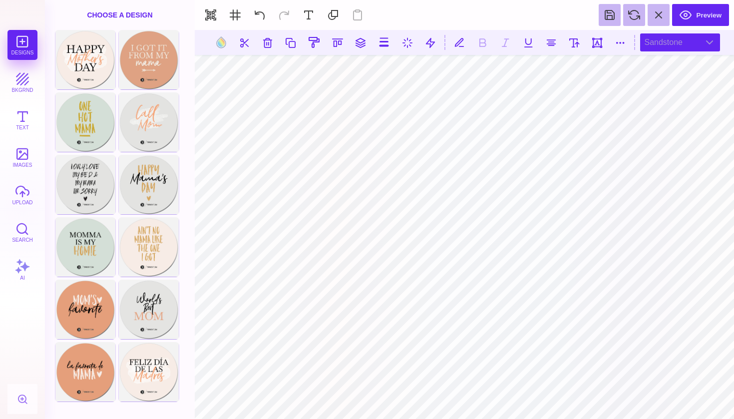
click at [662, 40] on div "Sandstone" at bounding box center [680, 42] width 80 height 18
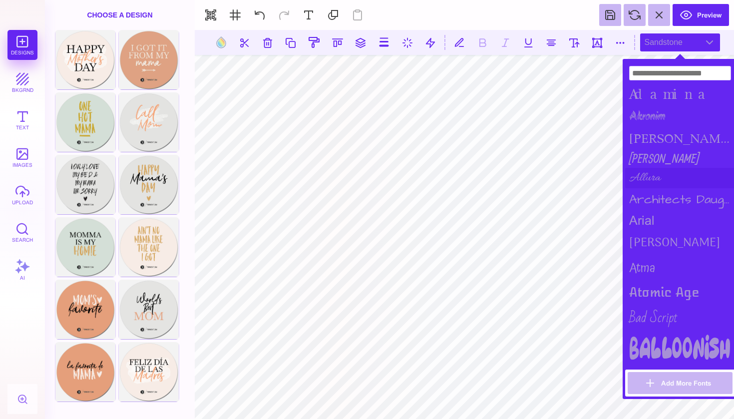
click at [652, 172] on div "Allura" at bounding box center [680, 178] width 110 height 20
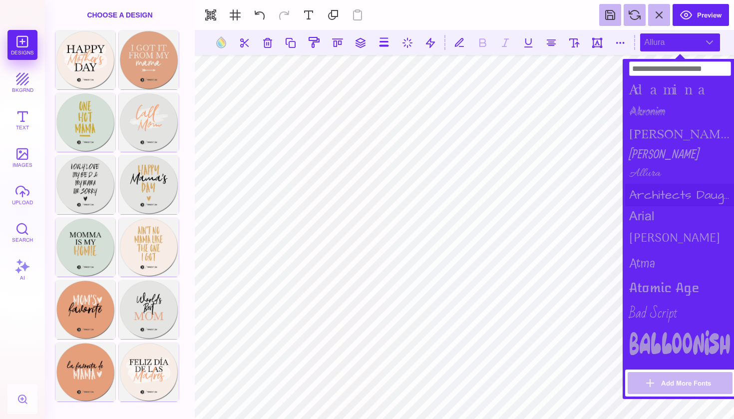
scroll to position [5, 0]
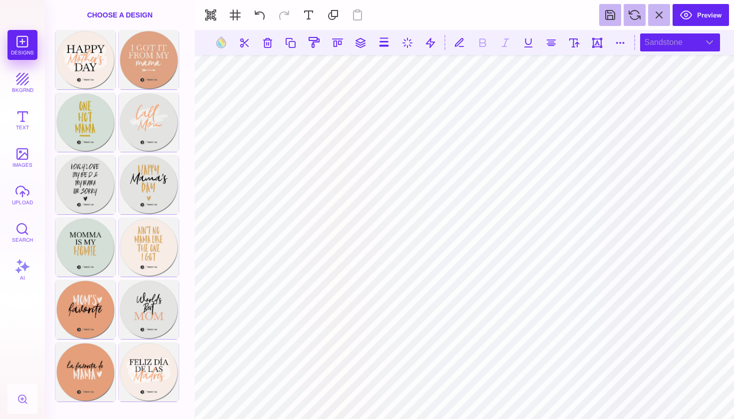
click at [660, 44] on div "Sandstone" at bounding box center [680, 42] width 80 height 18
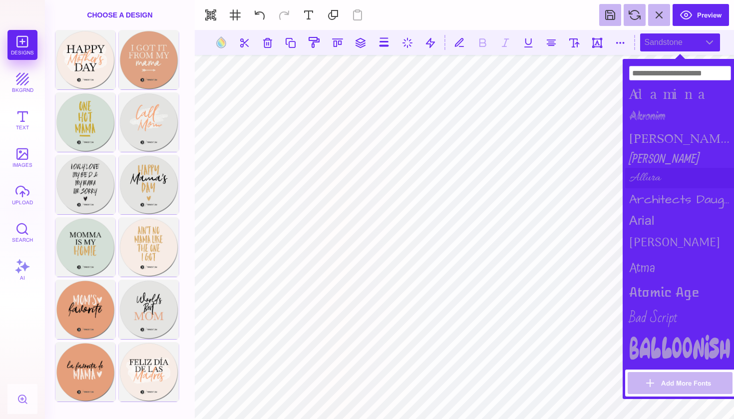
click at [646, 168] on div "Allura" at bounding box center [680, 178] width 110 height 20
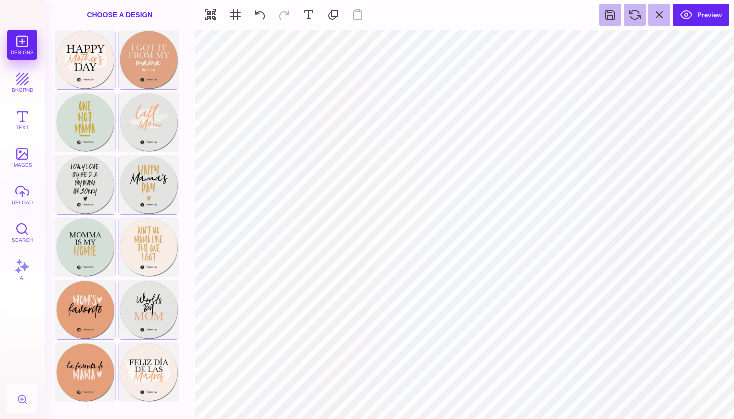
click at [142, 16] on div "Choose A Design" at bounding box center [120, 15] width 150 height 30
click at [148, 52] on div "Choose Design" at bounding box center [149, 59] width 58 height 57
click at [150, 122] on div "Choose Design" at bounding box center [149, 121] width 58 height 57
click at [155, 64] on div "Choose Design" at bounding box center [149, 59] width 58 height 57
type input "#F3EDE6"
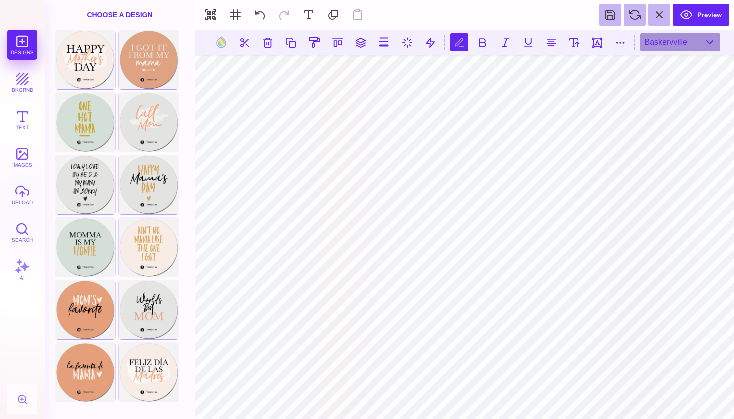
scroll to position [0, 0]
type textarea "****** *****"
click at [686, 42] on div "Baskervville" at bounding box center [680, 42] width 80 height 18
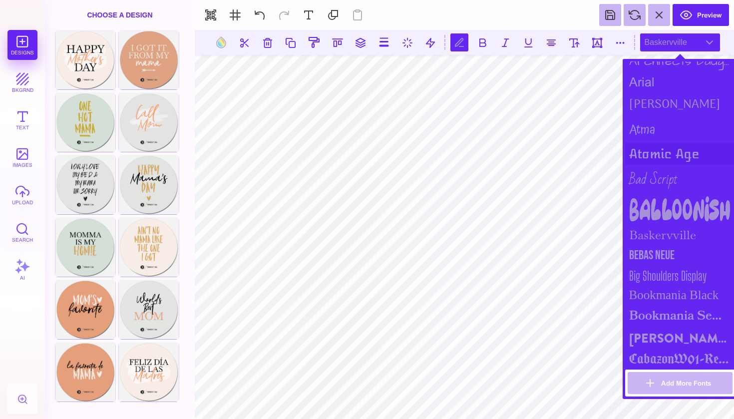
scroll to position [139, 0]
click at [661, 387] on button "Add More Fonts" at bounding box center [680, 383] width 105 height 22
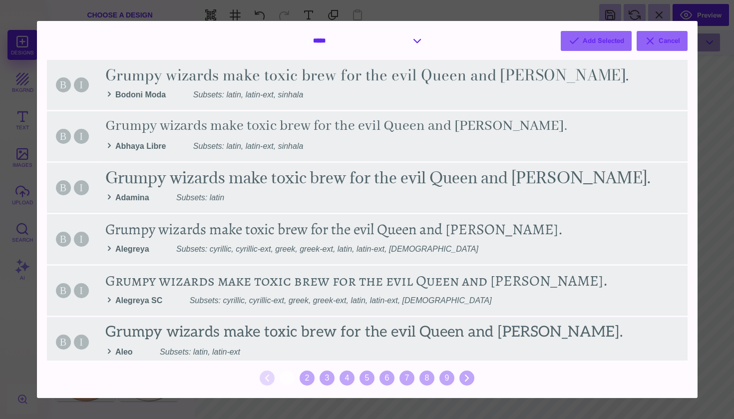
select select "*"
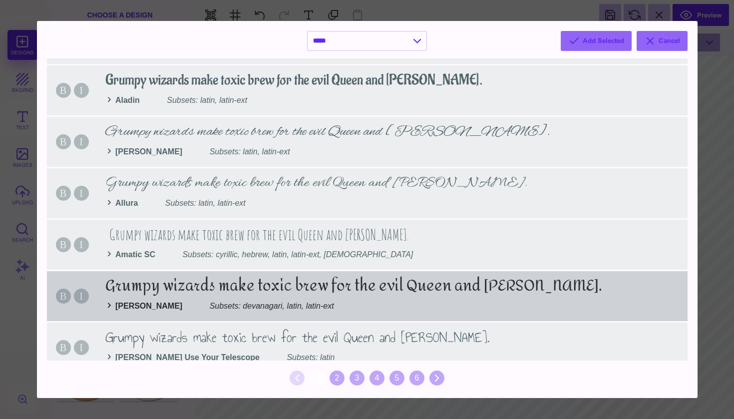
scroll to position [113, 0]
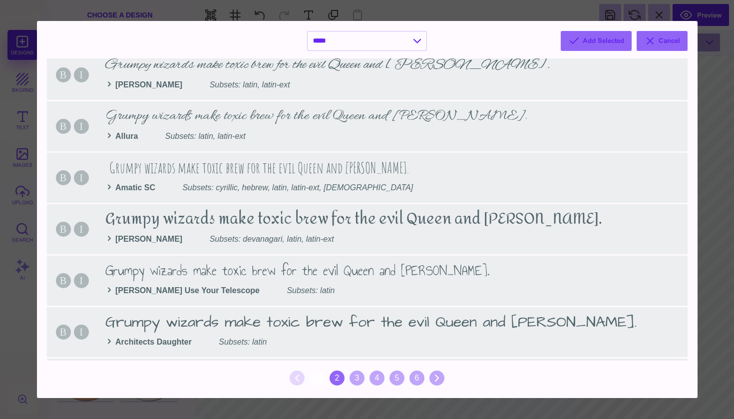
click at [339, 378] on div "2" at bounding box center [337, 377] width 15 height 15
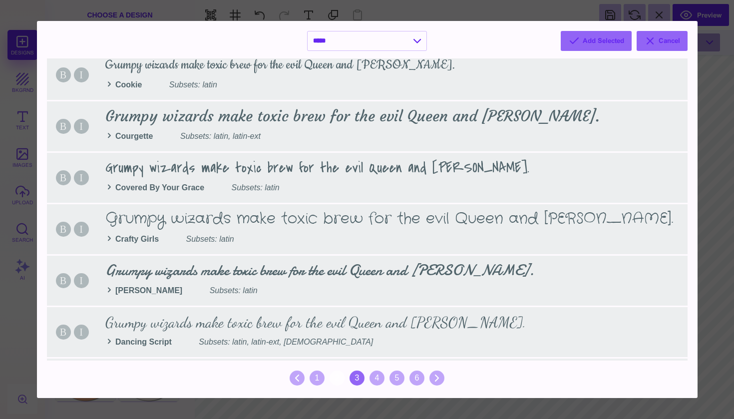
click at [359, 376] on div "3" at bounding box center [356, 377] width 15 height 15
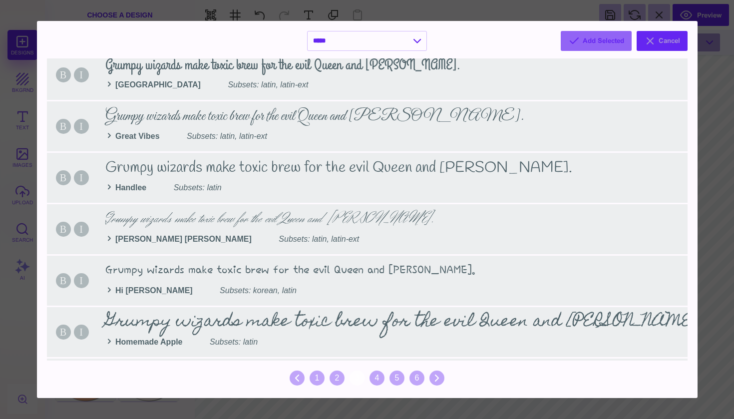
click at [664, 36] on button "Cancel" at bounding box center [662, 41] width 51 height 20
select select "*"
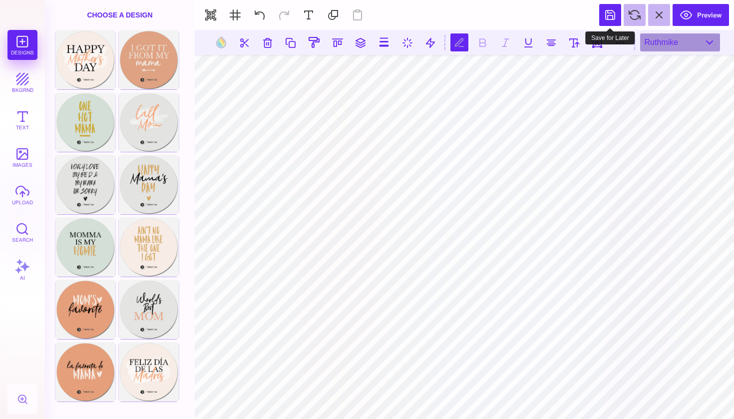
type textarea "***"
click at [612, 17] on button at bounding box center [610, 15] width 22 height 22
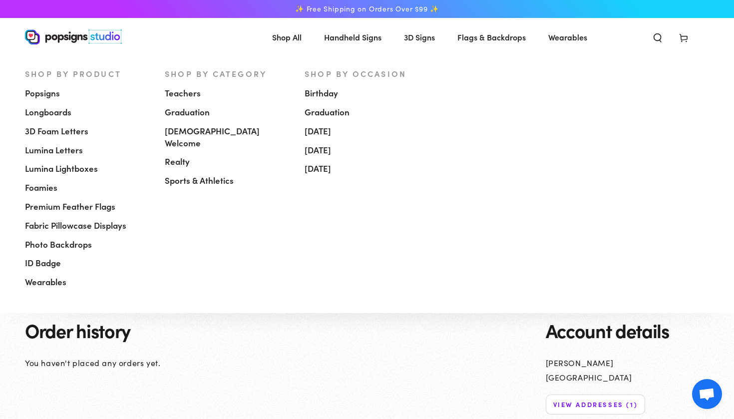
click at [291, 38] on span "Shop All" at bounding box center [286, 37] width 29 height 14
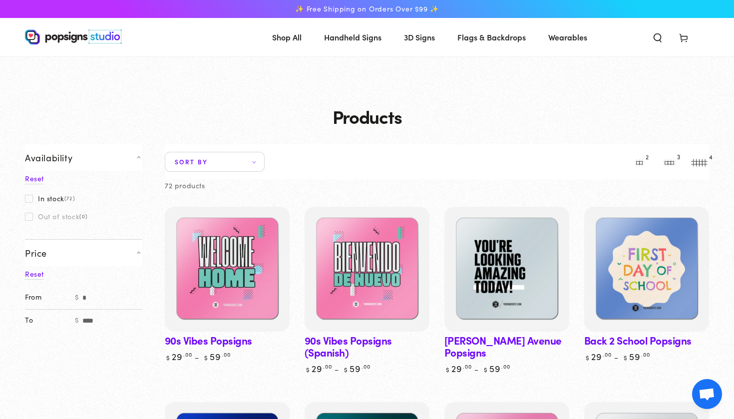
click at [291, 38] on span "Shop All" at bounding box center [286, 37] width 29 height 14
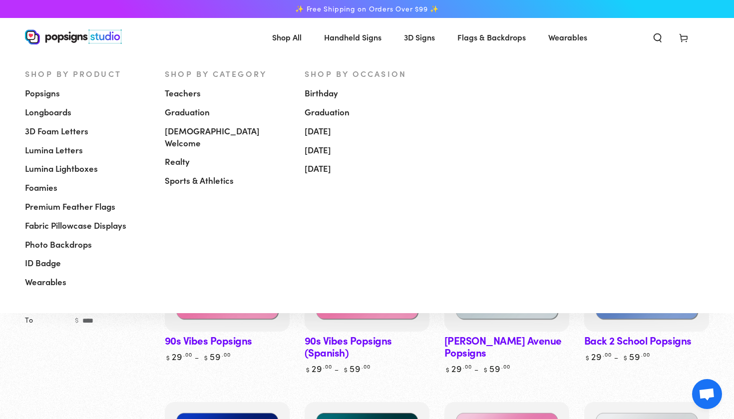
click at [61, 95] on link "Popsigns" at bounding box center [87, 93] width 125 height 19
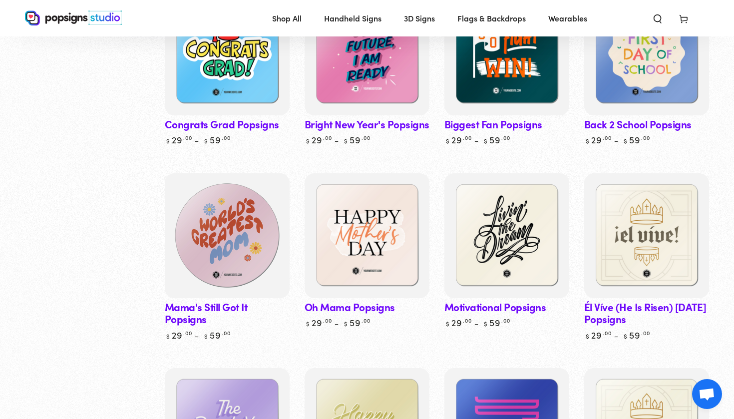
scroll to position [1909, 0]
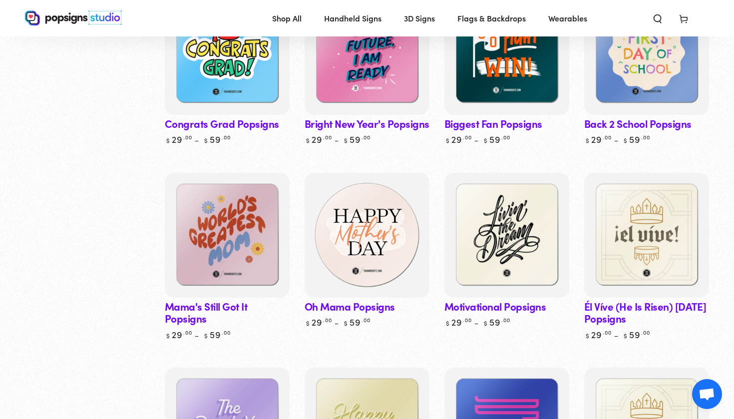
click at [363, 214] on img at bounding box center [367, 235] width 129 height 129
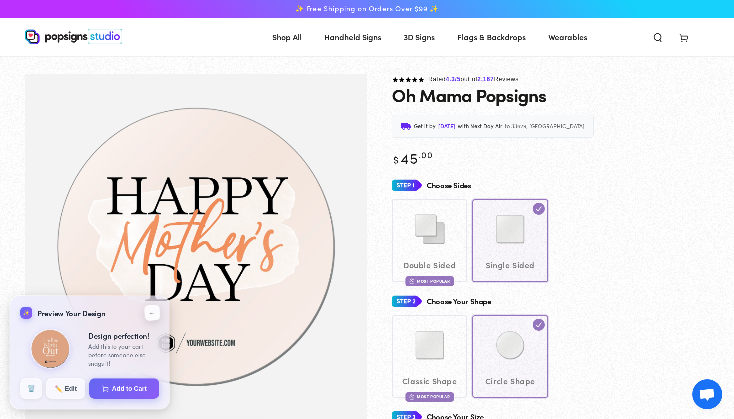
click at [151, 311] on button "←" at bounding box center [152, 312] width 16 height 16
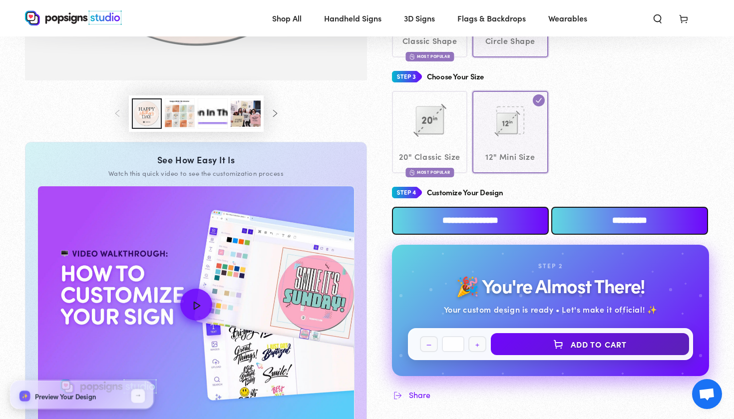
scroll to position [339, 0]
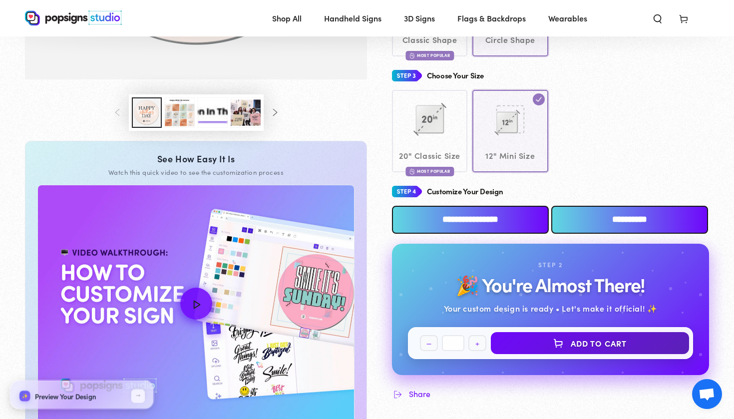
click at [628, 211] on input "**********" at bounding box center [629, 220] width 157 height 28
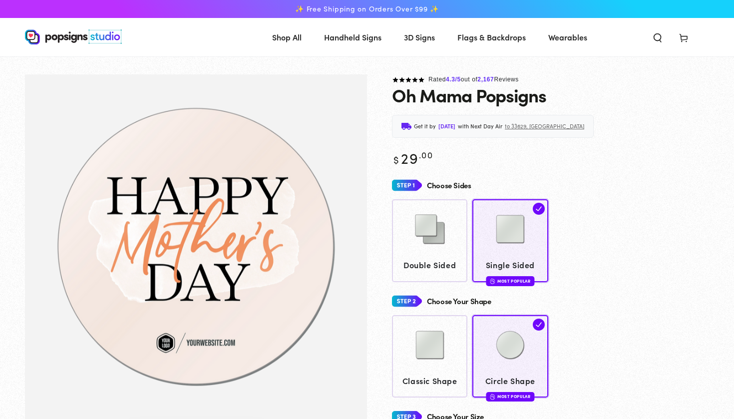
scroll to position [339, 0]
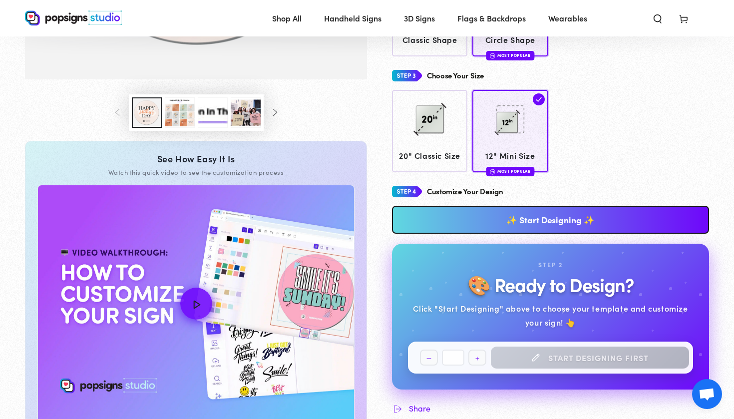
click at [586, 217] on link "✨ Start Designing ✨" at bounding box center [550, 220] width 317 height 28
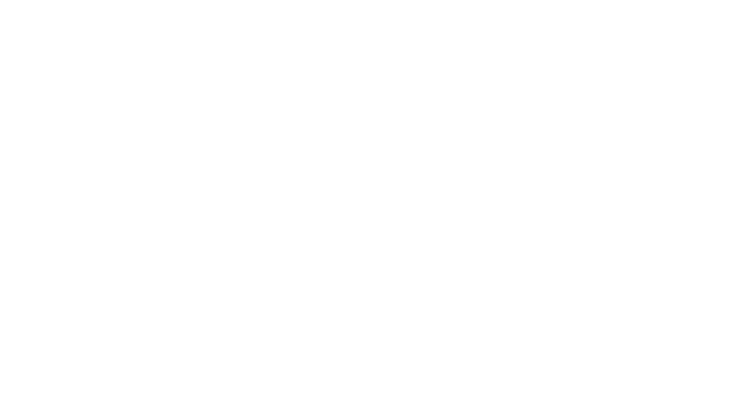
scroll to position [0, 0]
type textarea "An ancient tree with a door leading to a magical world"
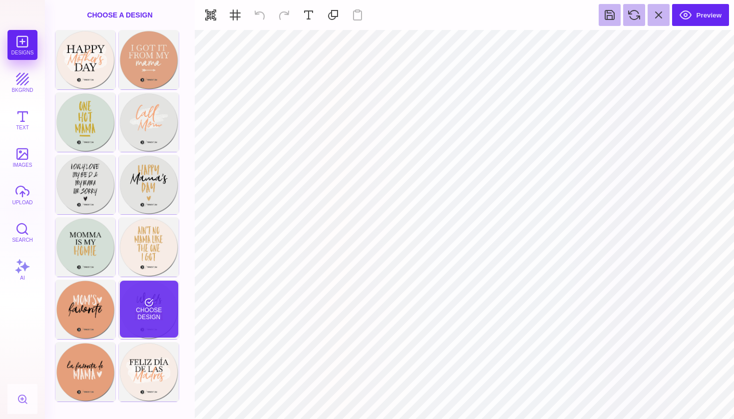
click at [157, 308] on div "Choose Design" at bounding box center [149, 309] width 58 height 57
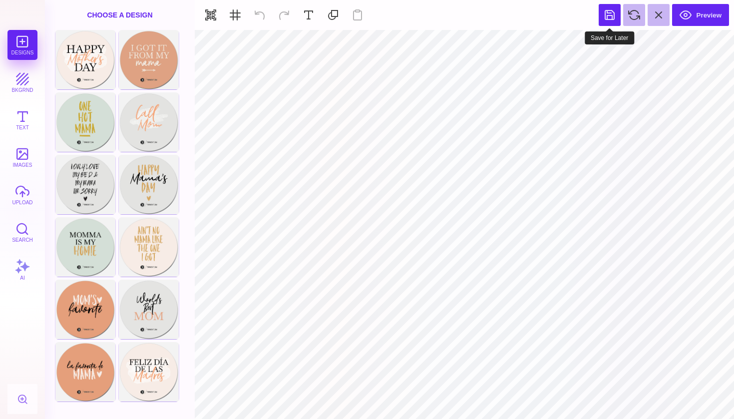
click at [618, 17] on button at bounding box center [610, 15] width 22 height 22
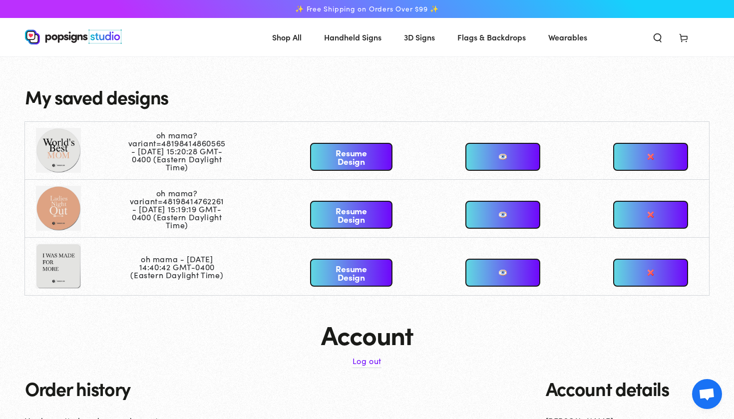
click at [484, 154] on link at bounding box center [502, 157] width 75 height 28
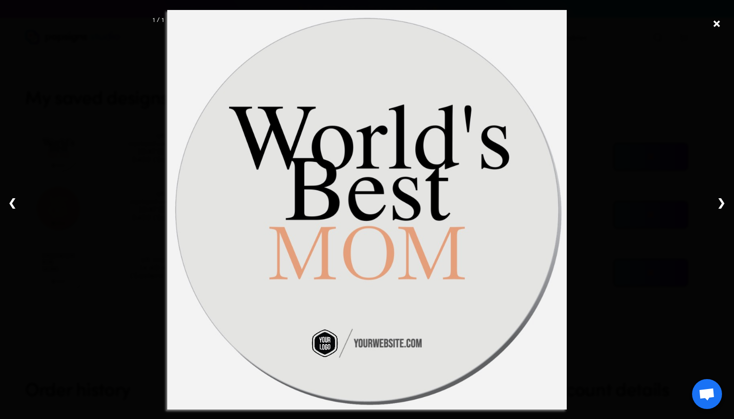
click at [711, 24] on div "× ❮ ❯ 1 / 1" at bounding box center [367, 209] width 734 height 419
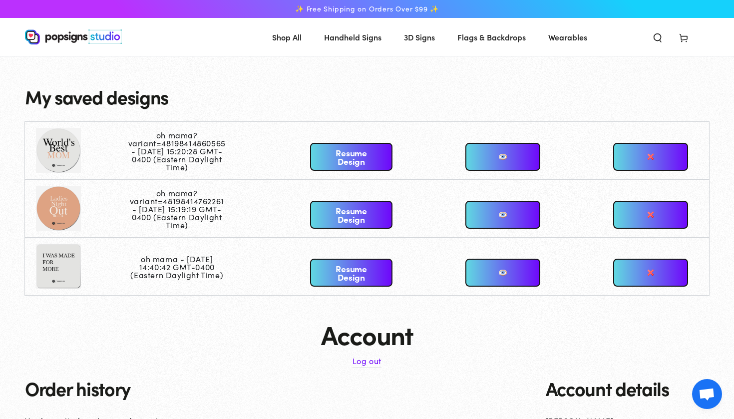
click at [659, 150] on link at bounding box center [650, 157] width 75 height 28
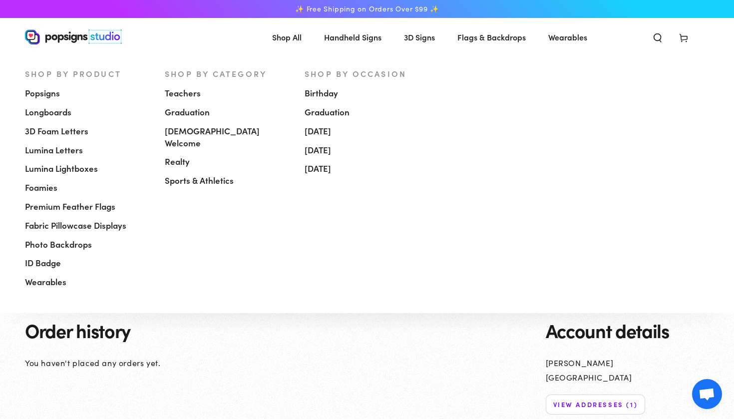
click at [57, 93] on span "Popsigns" at bounding box center [42, 93] width 35 height 12
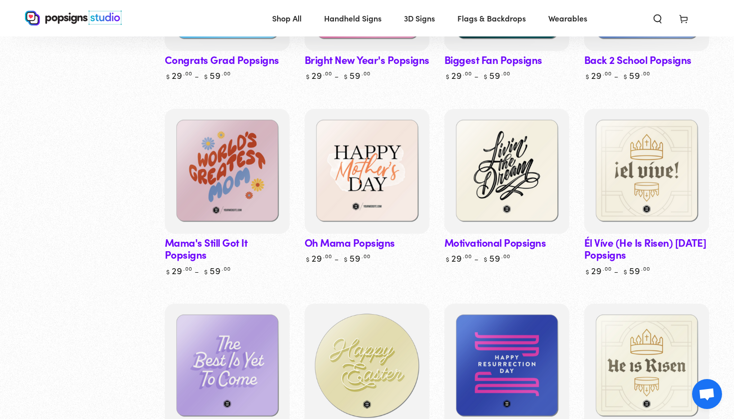
scroll to position [1914, 0]
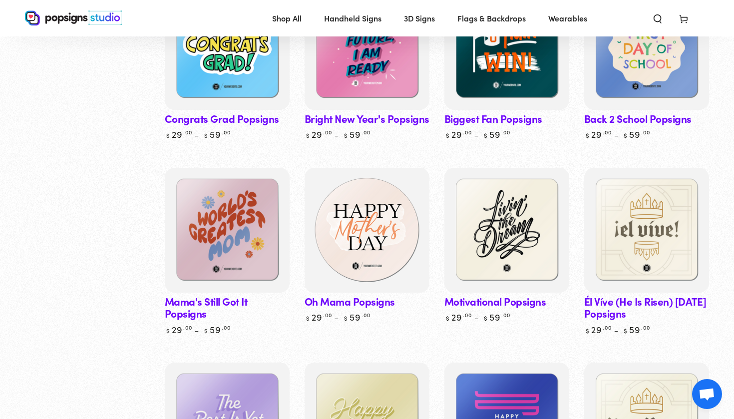
click at [349, 229] on img at bounding box center [367, 230] width 129 height 129
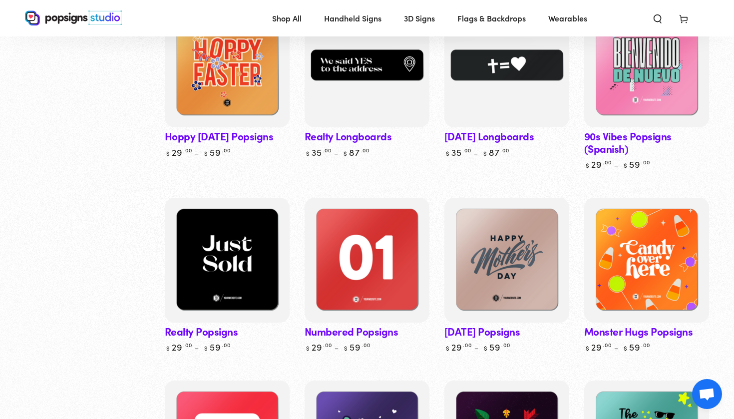
scroll to position [1103, 0]
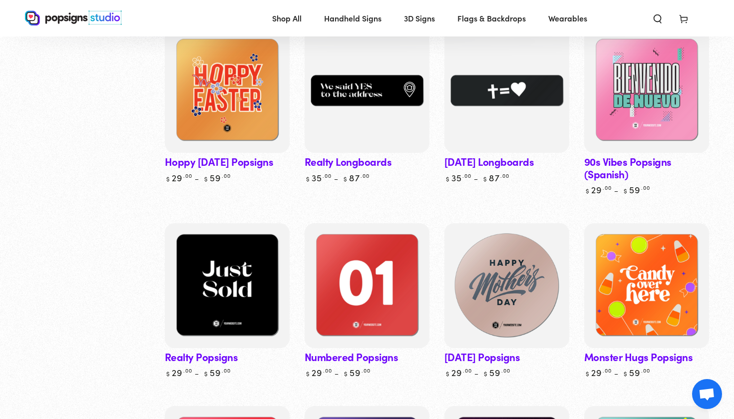
click at [505, 228] on img at bounding box center [506, 285] width 129 height 129
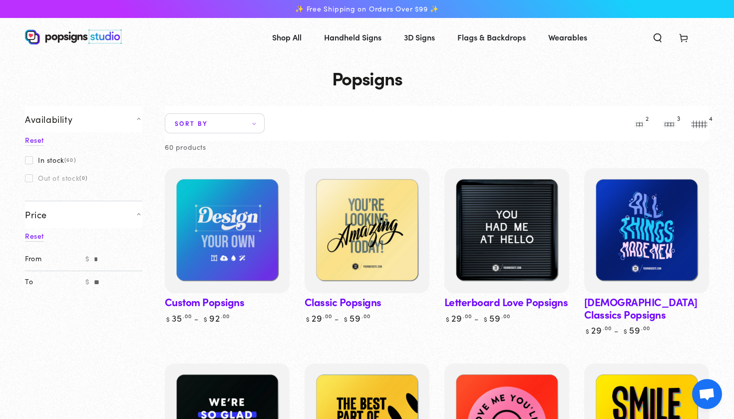
scroll to position [0, 0]
click at [206, 123] on span "Sort by" at bounding box center [215, 123] width 100 height 20
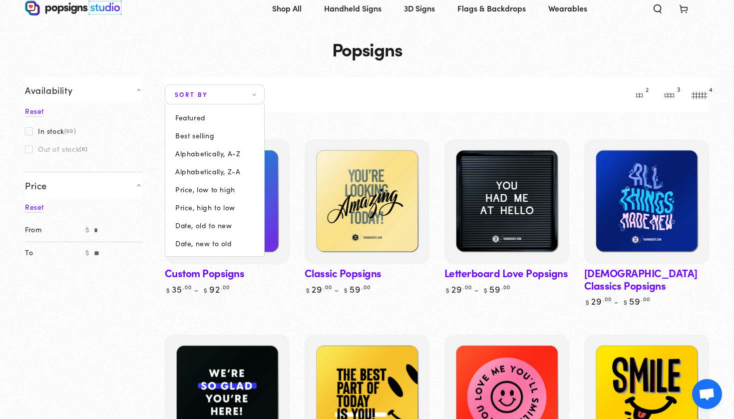
scroll to position [32, 0]
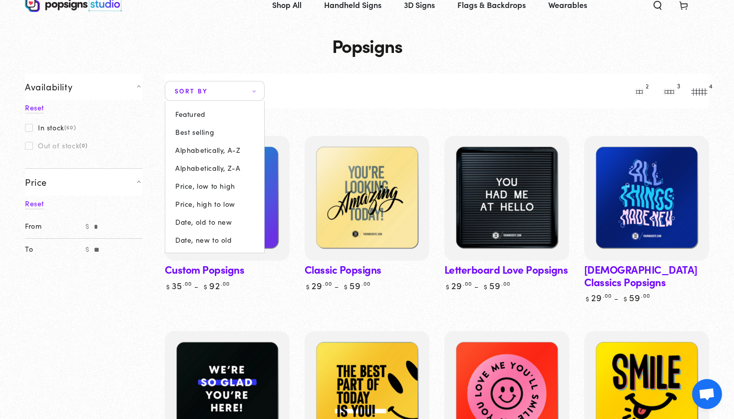
click at [244, 90] on summary "Sort by" at bounding box center [215, 91] width 100 height 20
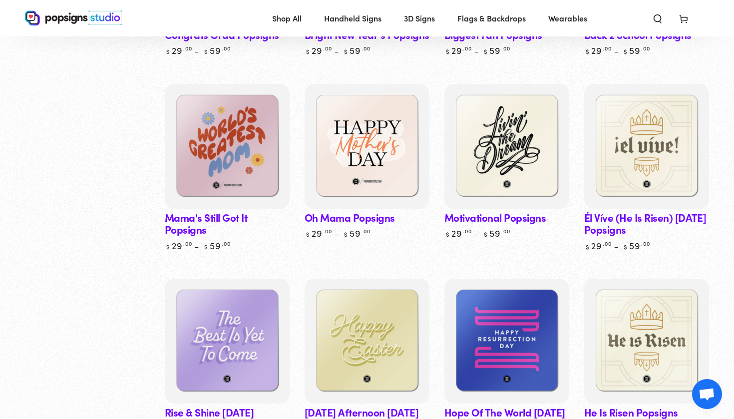
scroll to position [1959, 0]
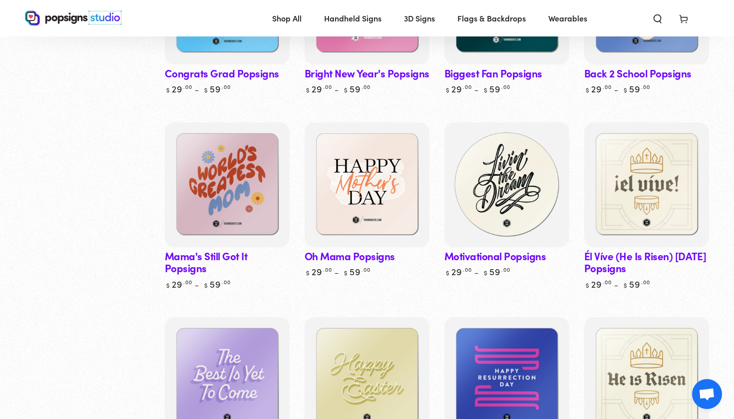
click at [518, 174] on img at bounding box center [506, 184] width 129 height 129
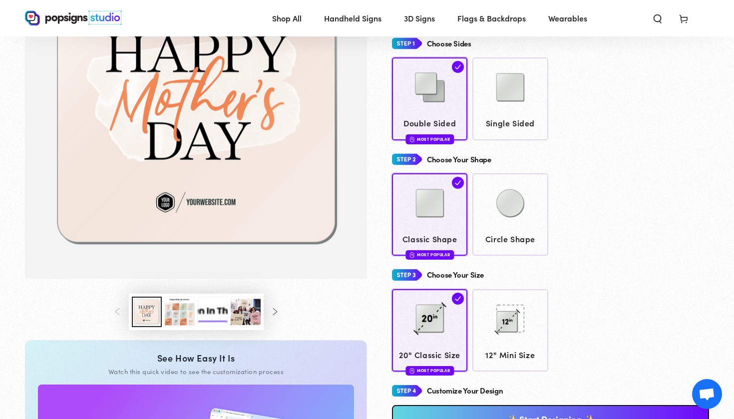
click at [173, 306] on button "Load image 3 in gallery view" at bounding box center [180, 312] width 30 height 30
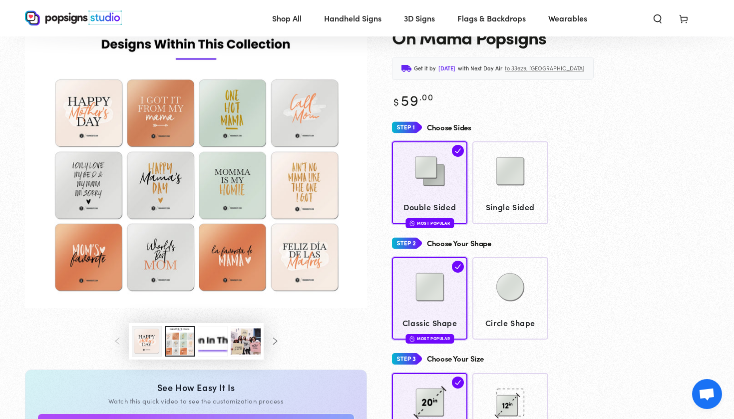
scroll to position [55, 0]
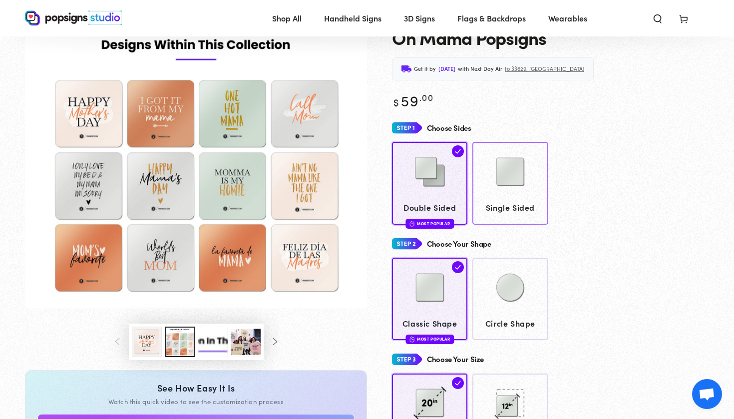
click at [508, 185] on img at bounding box center [510, 172] width 50 height 50
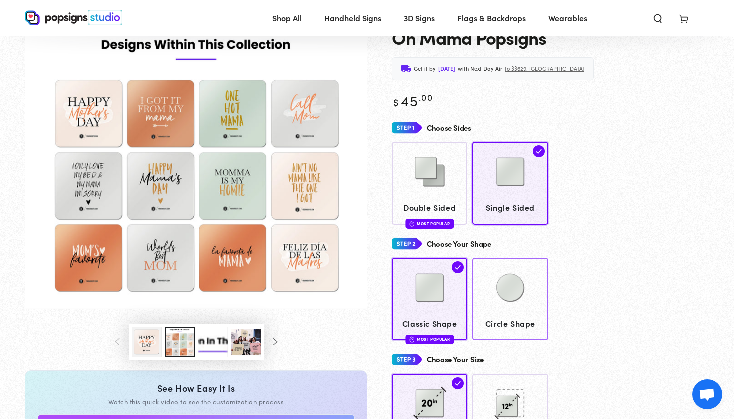
click at [510, 293] on img at bounding box center [510, 288] width 50 height 50
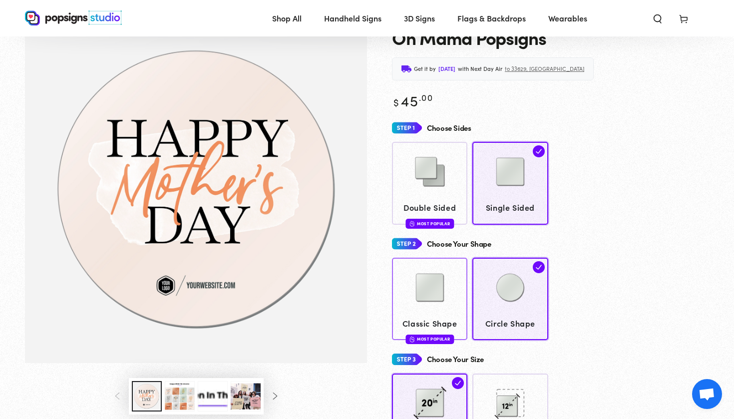
click at [408, 301] on img at bounding box center [430, 288] width 50 height 50
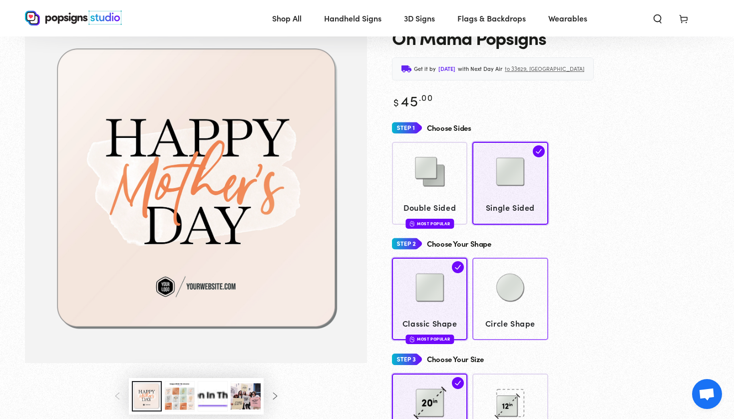
click at [498, 299] on img at bounding box center [510, 288] width 50 height 50
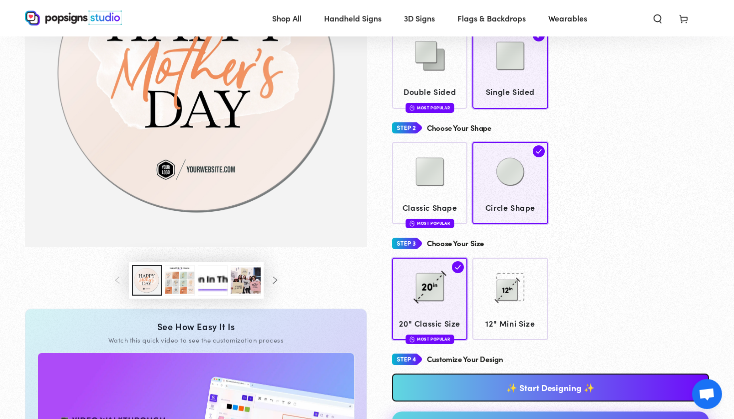
scroll to position [188, 0]
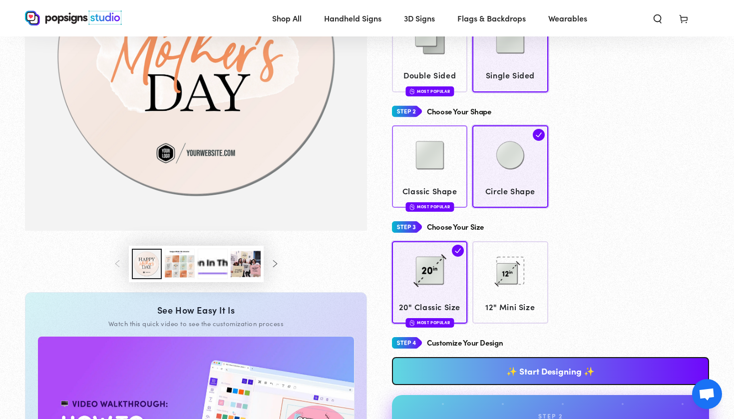
click at [452, 156] on img at bounding box center [430, 155] width 50 height 50
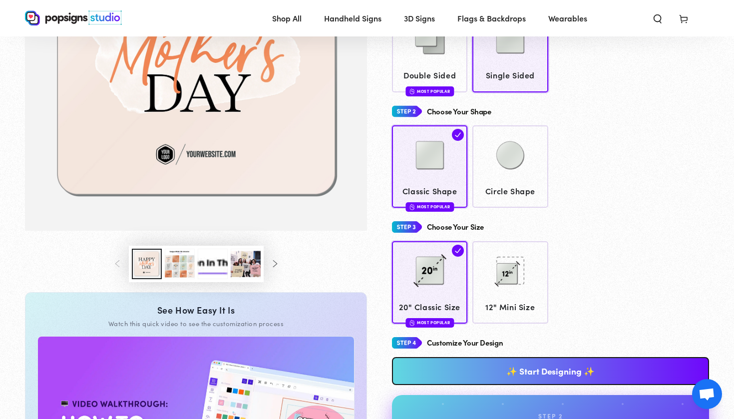
click at [506, 368] on link "✨ Start Designing ✨" at bounding box center [550, 371] width 317 height 28
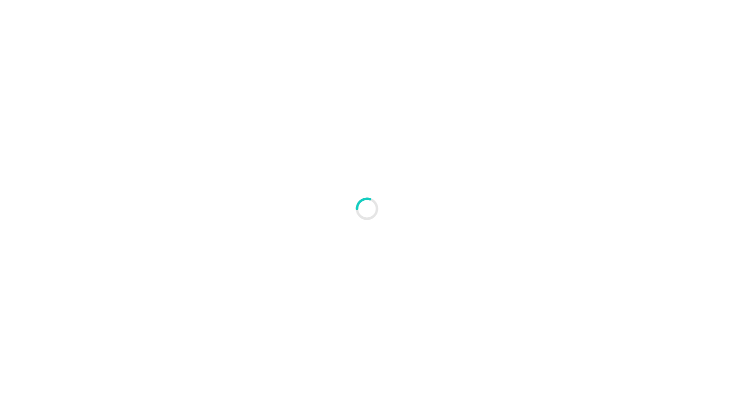
type textarea "An ancient tree with a door leading to a magical world"
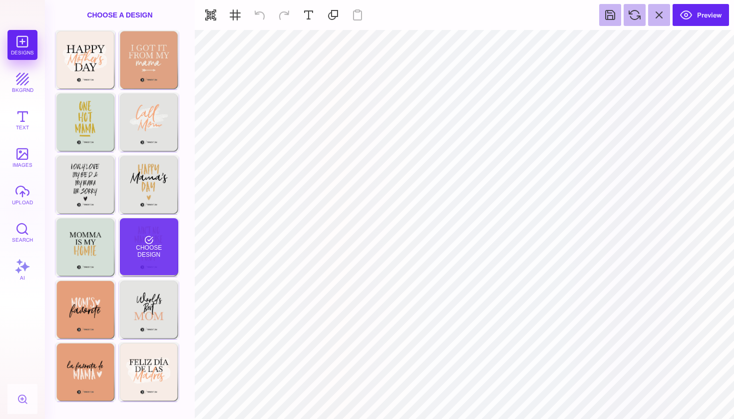
click at [143, 255] on div "Choose Design" at bounding box center [149, 246] width 58 height 57
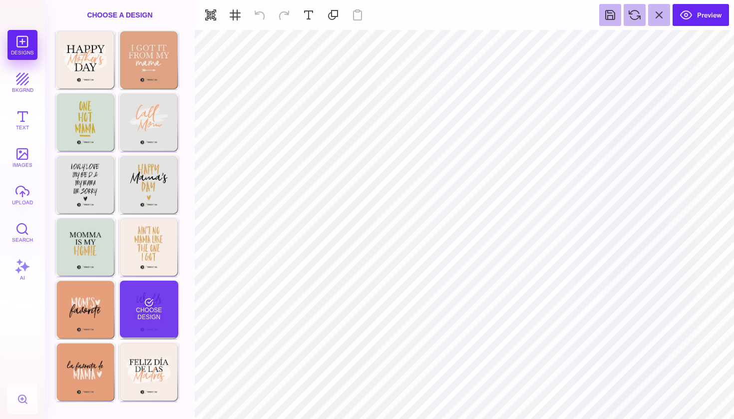
click at [156, 310] on div "Choose Design" at bounding box center [149, 309] width 58 height 57
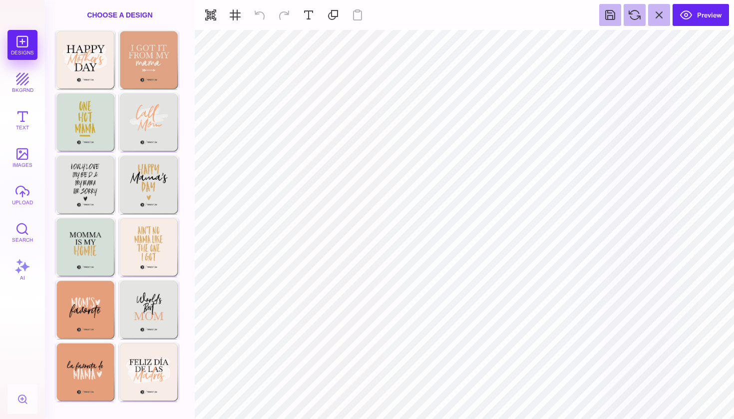
type input "#000000"
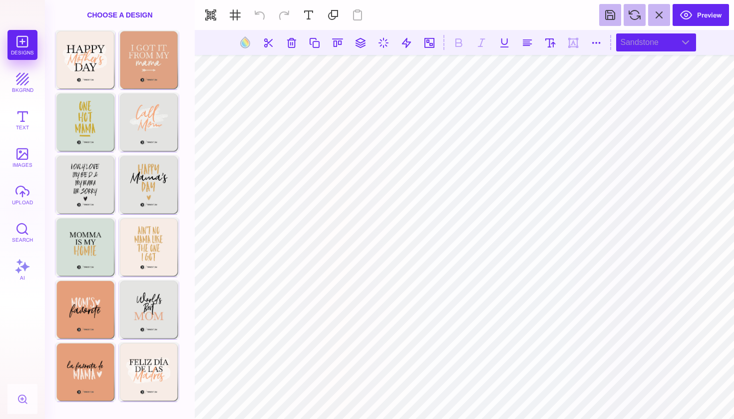
click at [649, 42] on div "Sandstone" at bounding box center [656, 42] width 80 height 18
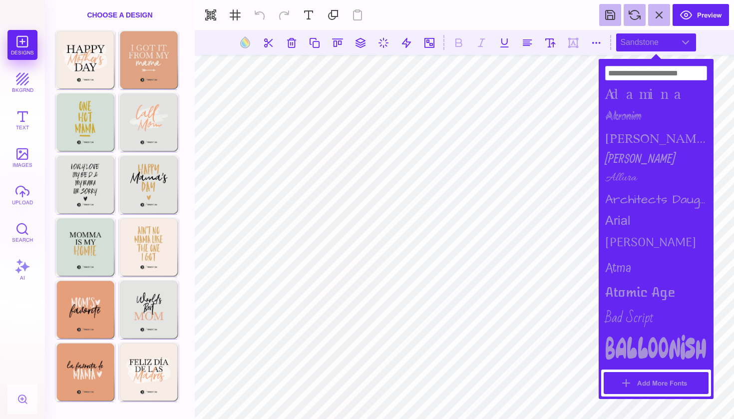
click at [635, 376] on button "Add More Fonts" at bounding box center [656, 383] width 105 height 22
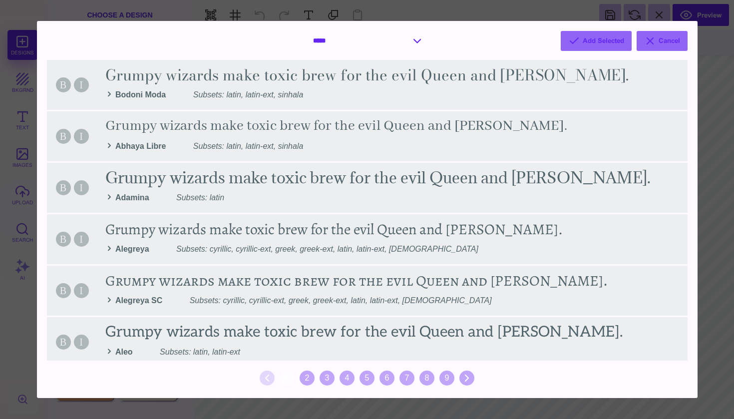
select select "*"
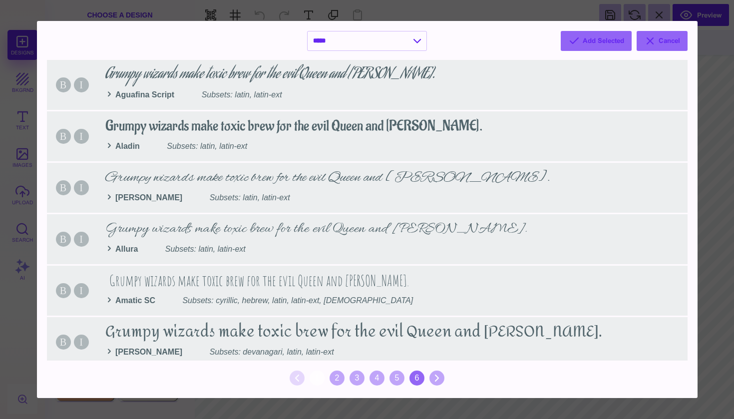
click at [413, 378] on div "6" at bounding box center [416, 377] width 15 height 15
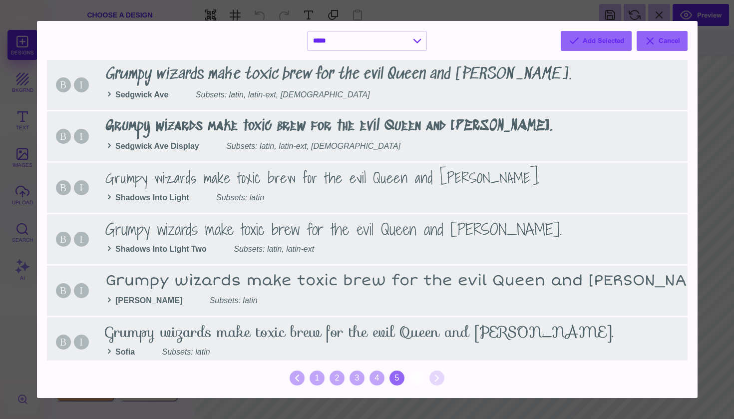
click at [394, 376] on div "5" at bounding box center [396, 377] width 15 height 15
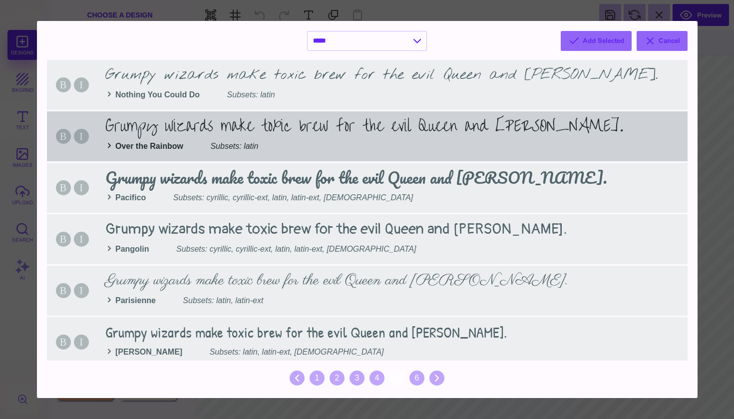
click at [267, 123] on div "B I Grumpy wizards make toxic brew for the evil Queen and Jack. Over the Rainbo…" at bounding box center [367, 136] width 641 height 50
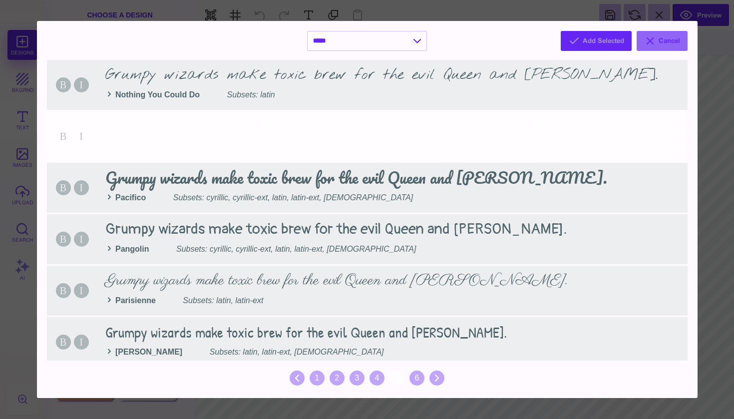
click at [581, 42] on button "Add Selected" at bounding box center [596, 41] width 71 height 20
select select "*"
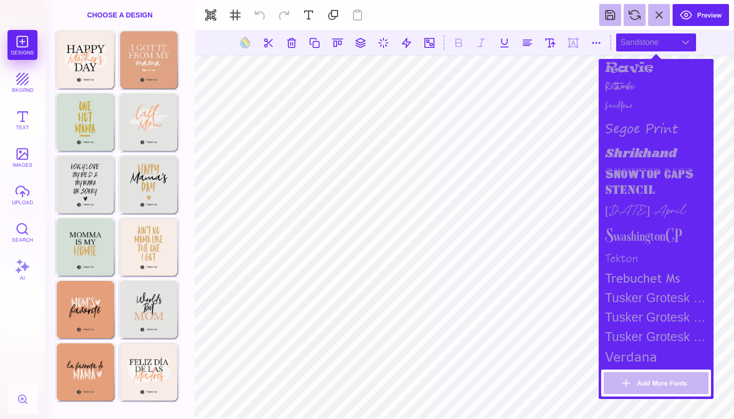
scroll to position [1209, 0]
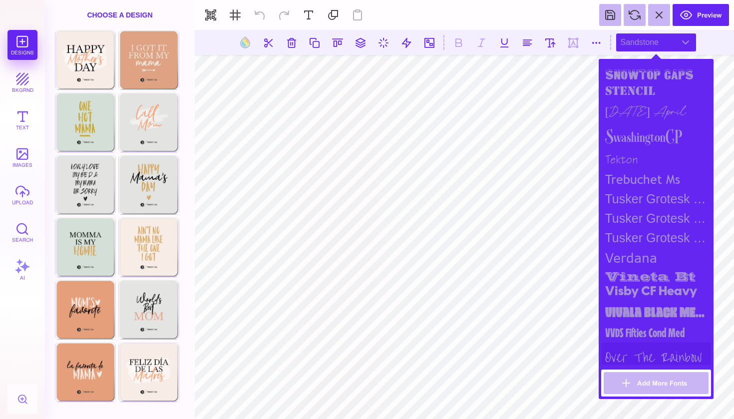
click at [648, 356] on div "Over the Rainbow" at bounding box center [656, 358] width 110 height 30
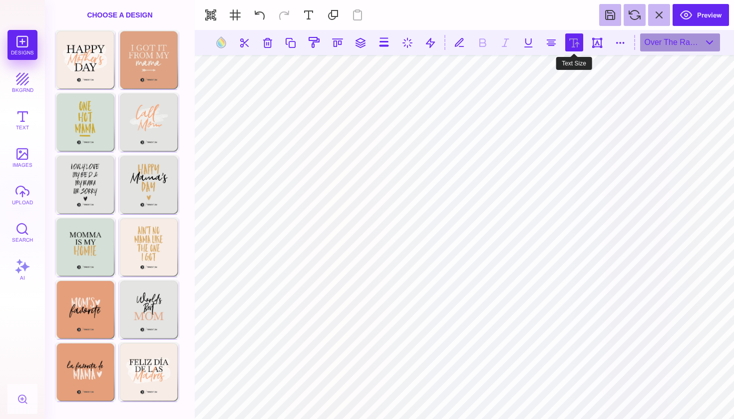
click at [580, 40] on button at bounding box center [574, 42] width 18 height 18
type input "***"
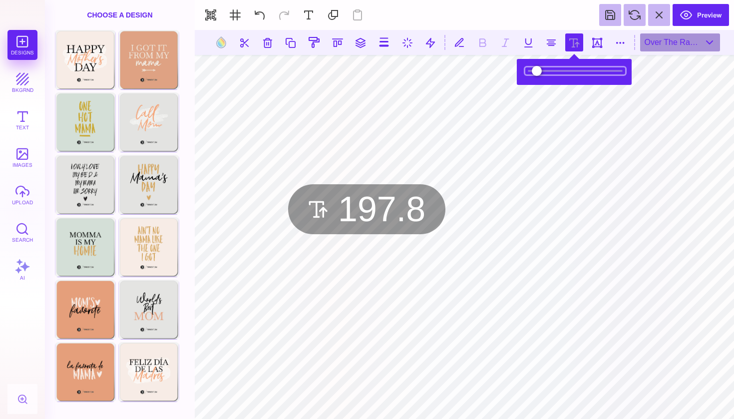
drag, startPoint x: 540, startPoint y: 70, endPoint x: 548, endPoint y: 70, distance: 8.5
type input "*****"
click at [548, 70] on input "range" at bounding box center [575, 70] width 100 height 7
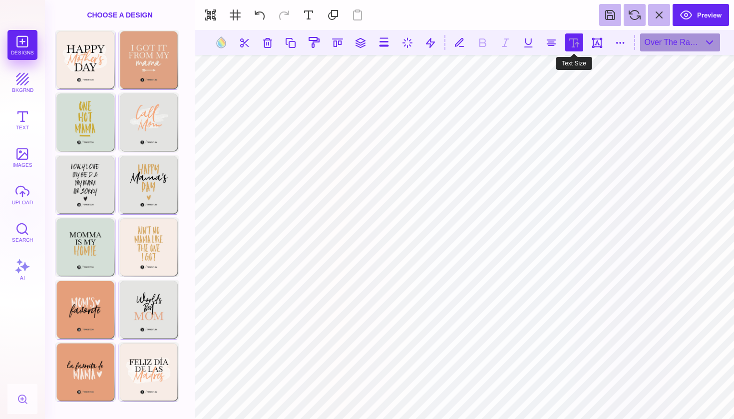
click at [572, 42] on button at bounding box center [574, 42] width 18 height 18
type input "***"
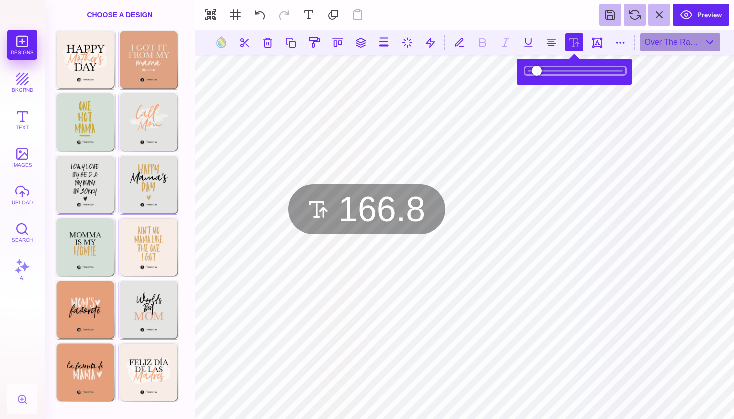
drag, startPoint x: 558, startPoint y: 72, endPoint x: 546, endPoint y: 72, distance: 12.5
type input "*****"
click at [546, 72] on input "range" at bounding box center [575, 70] width 100 height 7
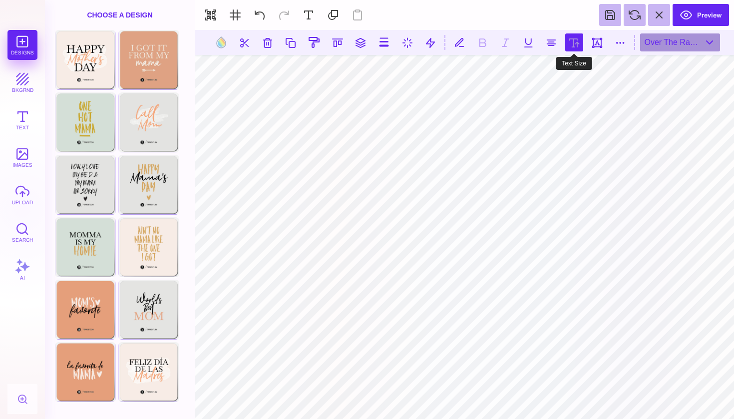
click at [568, 45] on button at bounding box center [574, 42] width 18 height 18
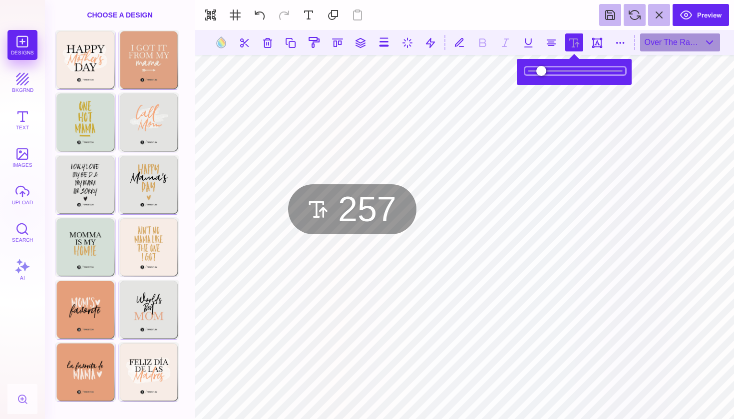
drag, startPoint x: 566, startPoint y: 69, endPoint x: 576, endPoint y: 67, distance: 10.3
type input "***"
click at [576, 67] on input "range" at bounding box center [575, 70] width 100 height 7
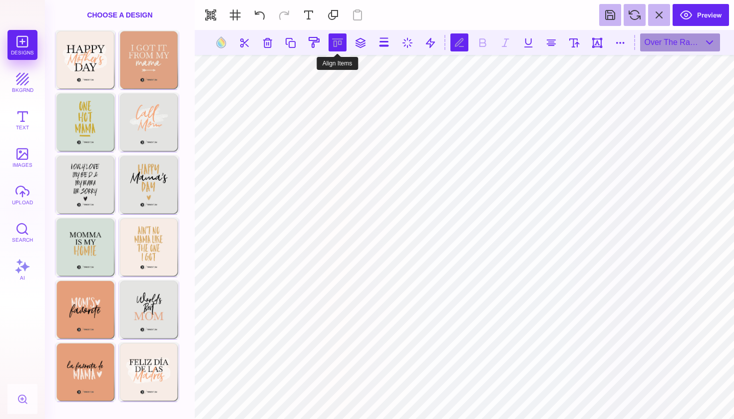
click at [337, 36] on button at bounding box center [338, 42] width 18 height 18
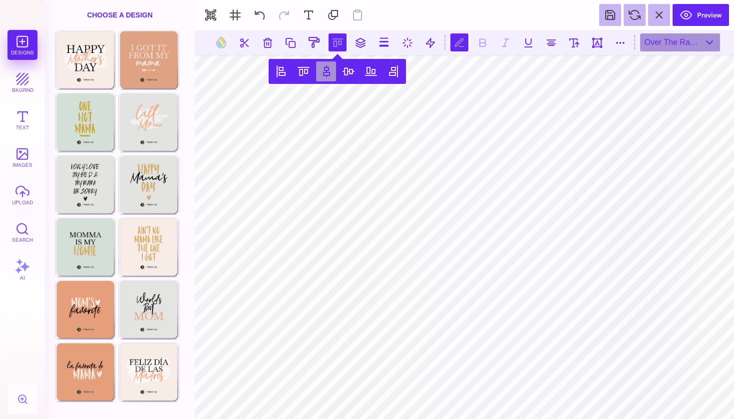
click at [321, 67] on button at bounding box center [326, 71] width 20 height 20
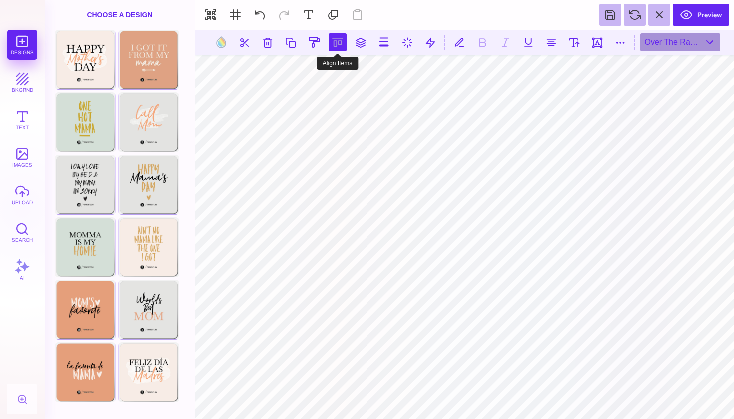
click at [344, 40] on button at bounding box center [338, 42] width 18 height 18
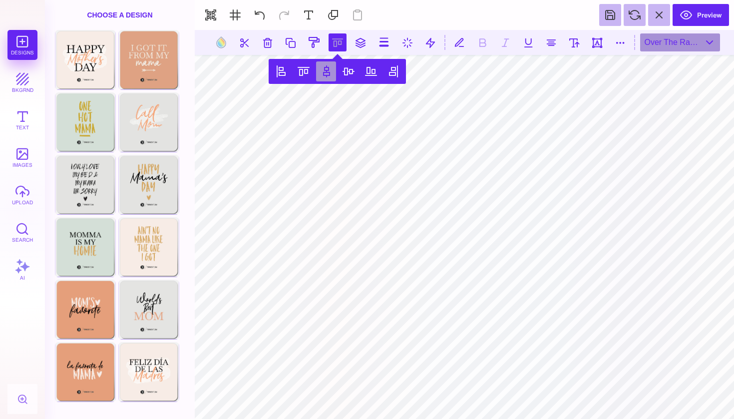
click at [325, 72] on button at bounding box center [326, 71] width 20 height 20
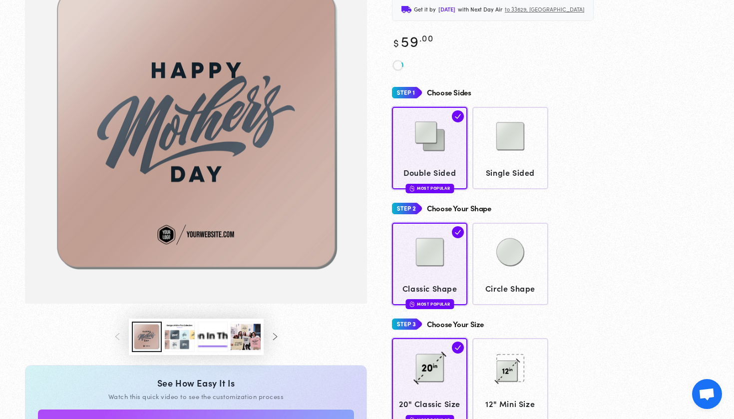
scroll to position [126, 0]
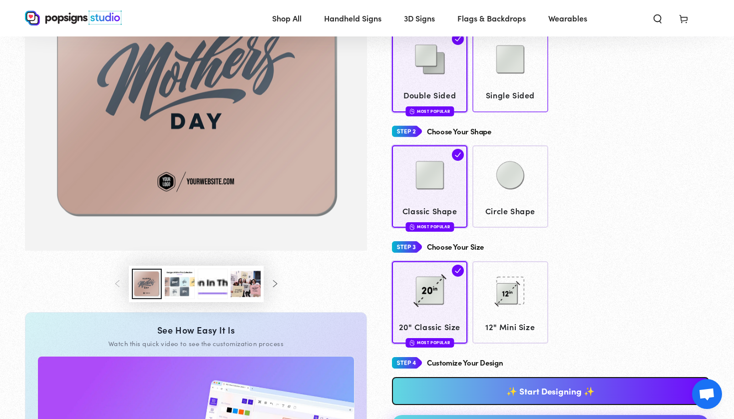
scroll to position [166, 0]
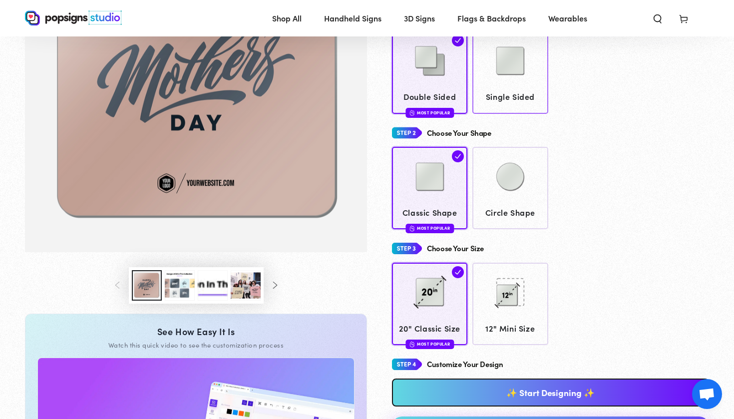
click at [517, 82] on img at bounding box center [510, 61] width 50 height 50
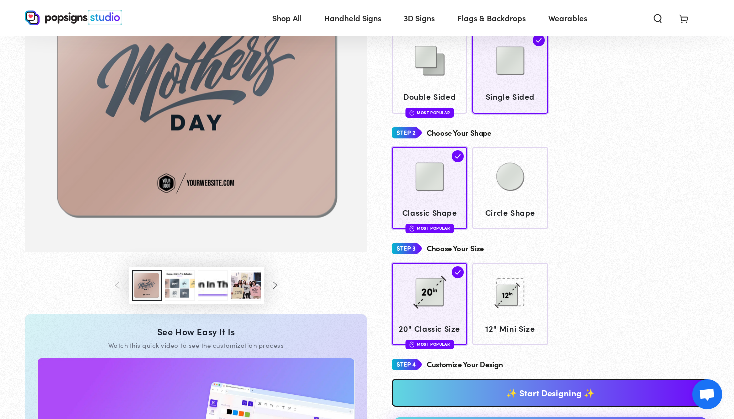
scroll to position [282, 0]
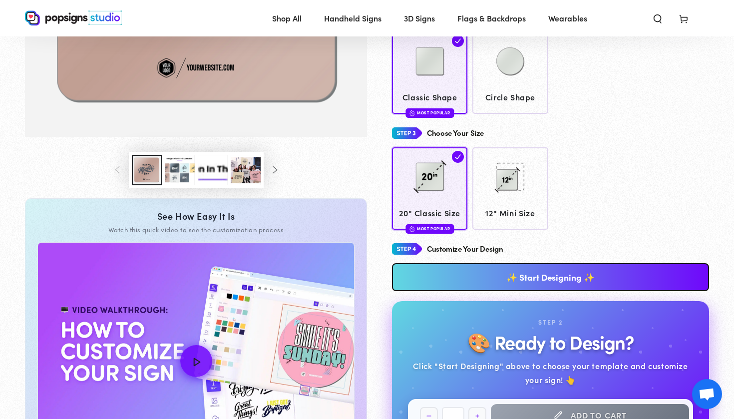
click at [556, 270] on link "✨ Start Designing ✨" at bounding box center [550, 277] width 317 height 28
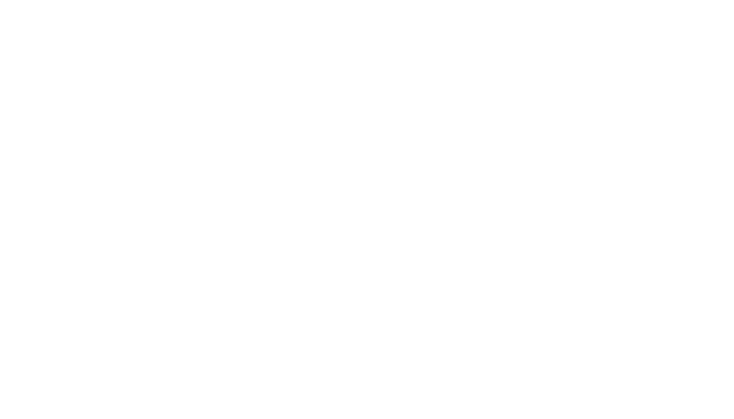
scroll to position [0, 0]
type textarea "An ancient tree with a door leading to a magical world"
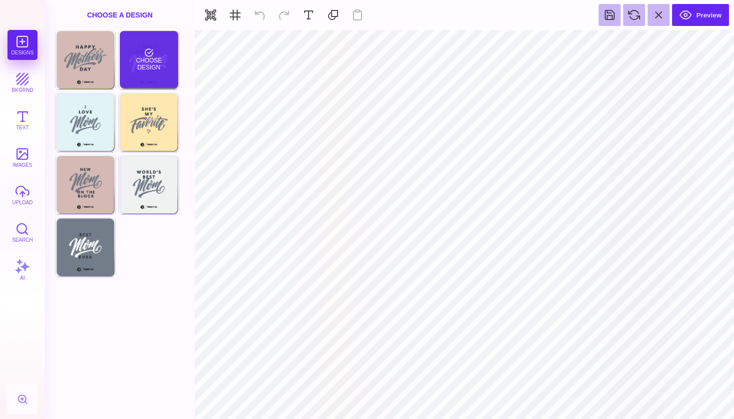
click at [154, 57] on div "Choose Design" at bounding box center [149, 59] width 58 height 57
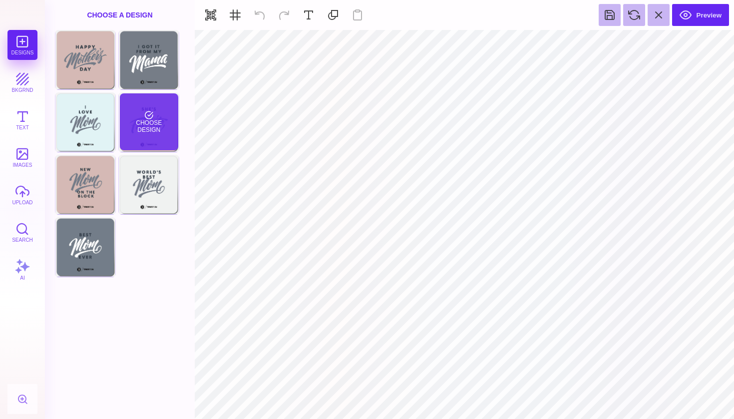
click at [133, 127] on div "Choose Design" at bounding box center [149, 121] width 58 height 57
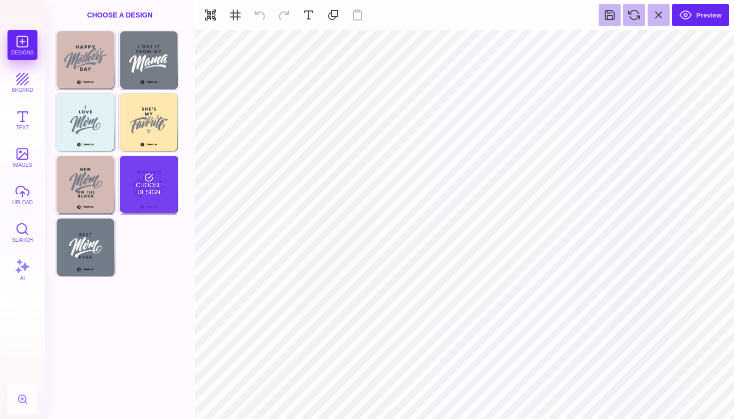
click at [135, 184] on div "Choose Design" at bounding box center [149, 184] width 58 height 57
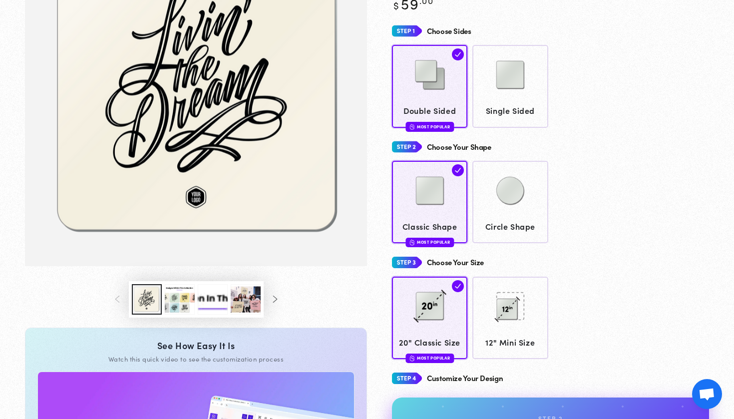
scroll to position [156, 0]
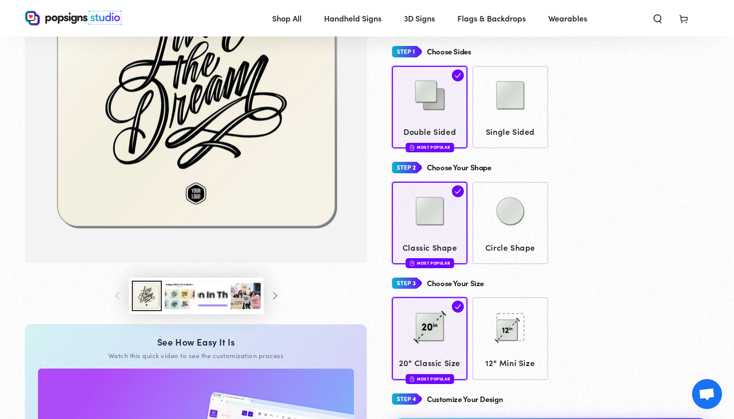
click at [176, 297] on button "Load image 3 in gallery view" at bounding box center [180, 296] width 30 height 30
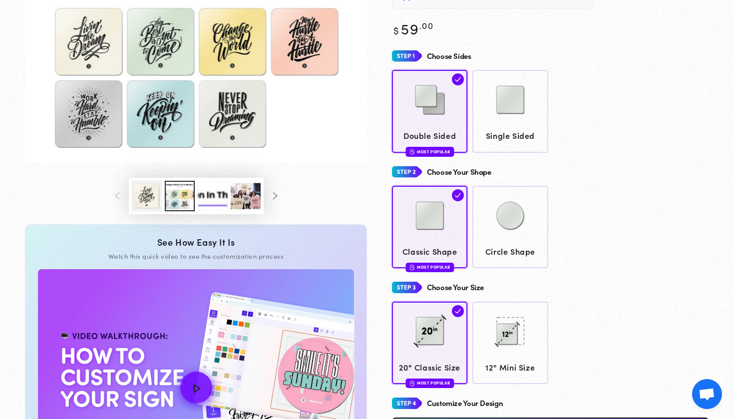
scroll to position [129, 0]
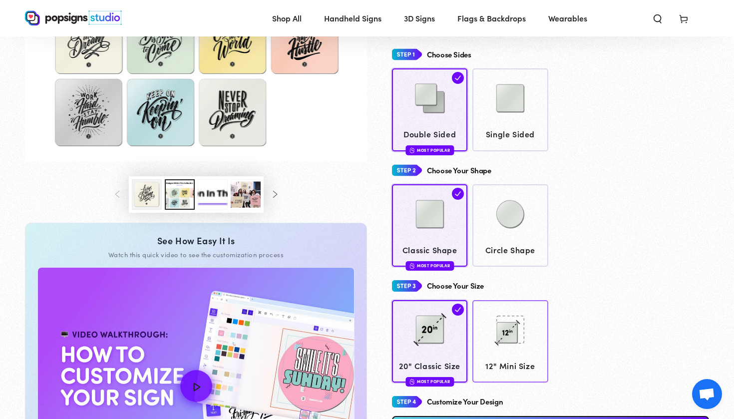
click at [507, 332] on img at bounding box center [510, 330] width 50 height 50
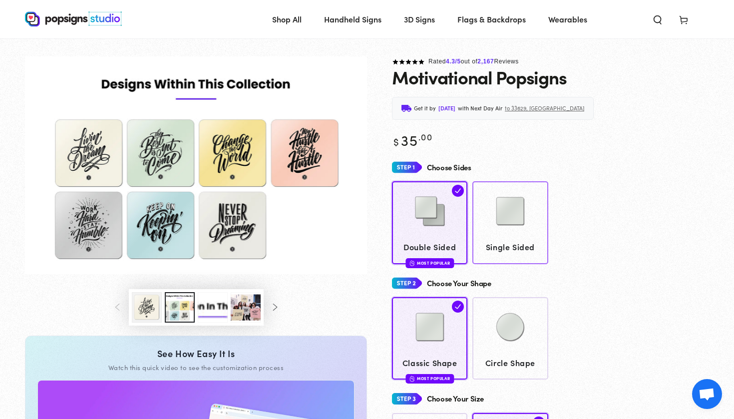
scroll to position [22, 0]
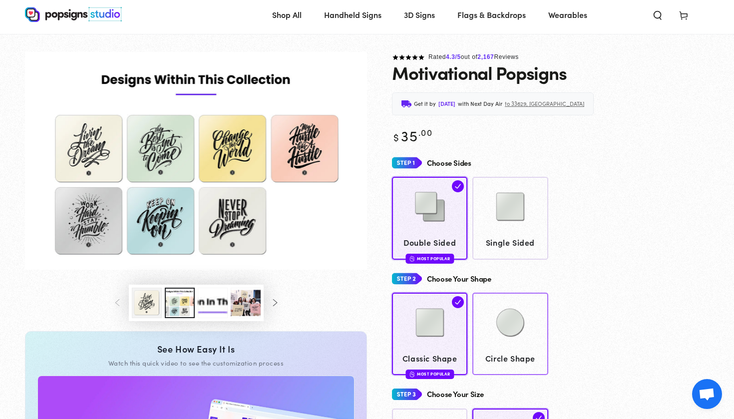
click at [492, 314] on img at bounding box center [510, 323] width 50 height 50
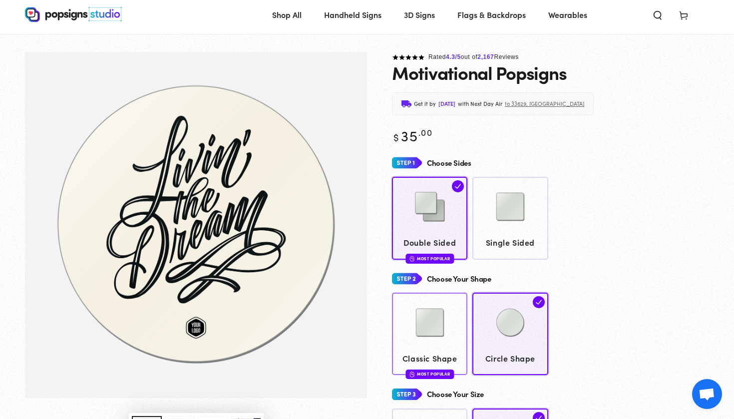
click at [442, 320] on img at bounding box center [430, 323] width 50 height 50
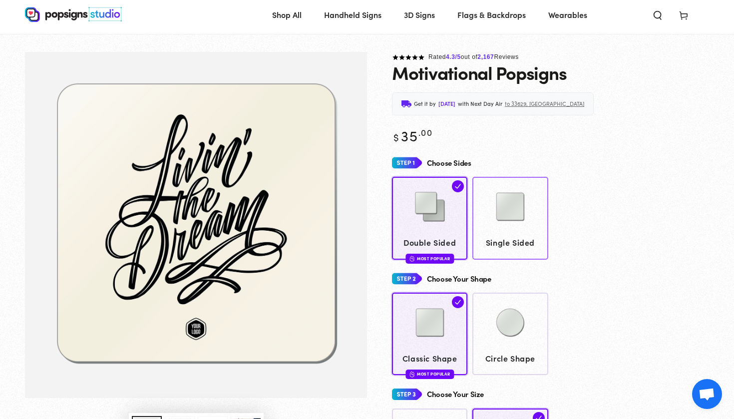
click at [535, 221] on div at bounding box center [510, 208] width 66 height 50
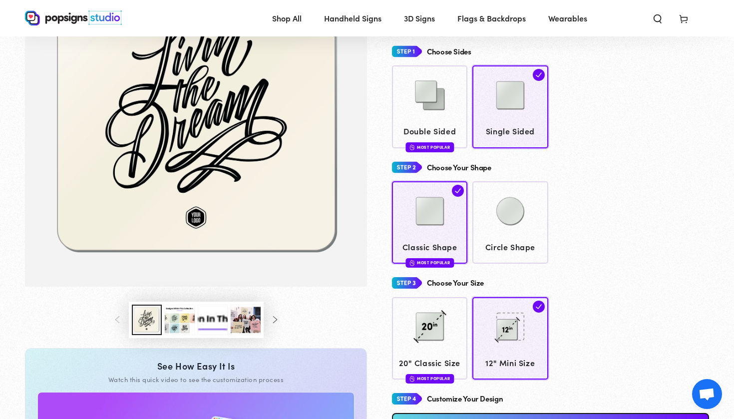
scroll to position [148, 0]
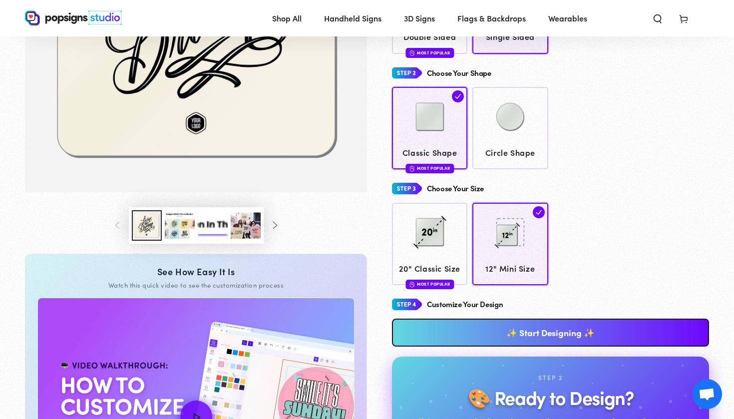
click at [587, 326] on link "✨ Start Designing ✨" at bounding box center [550, 333] width 317 height 28
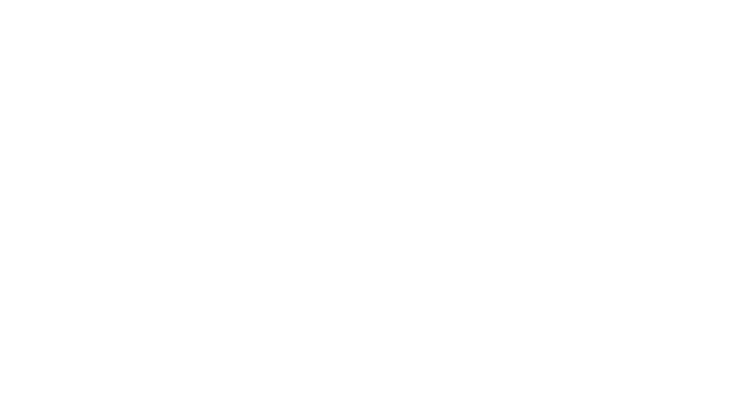
scroll to position [0, 0]
type textarea "An ancient tree with a door leading to a magical world"
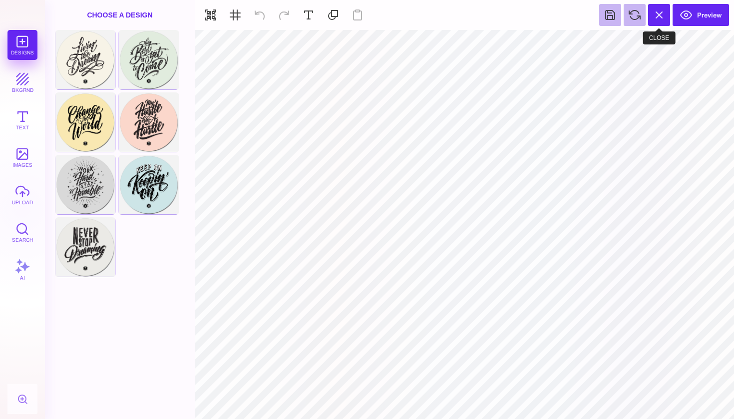
click at [664, 16] on button at bounding box center [659, 15] width 22 height 22
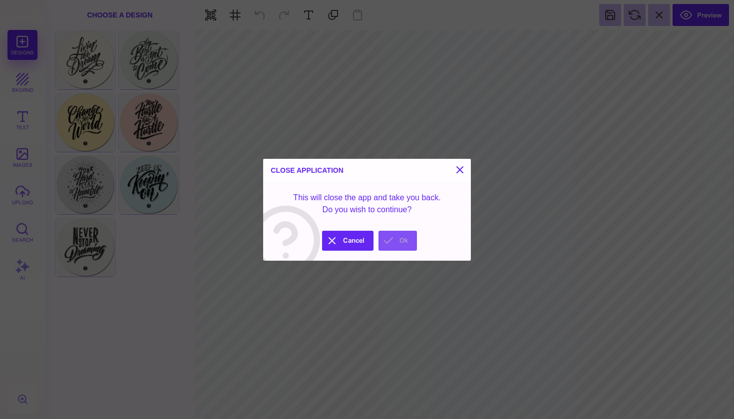
click at [403, 238] on button "Ok" at bounding box center [397, 241] width 38 height 20
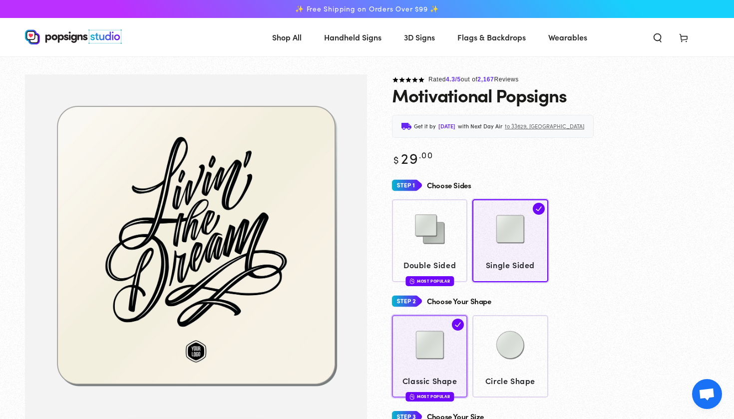
click at [425, 331] on img at bounding box center [430, 345] width 50 height 50
click at [454, 265] on span "Double Sided" at bounding box center [430, 265] width 66 height 14
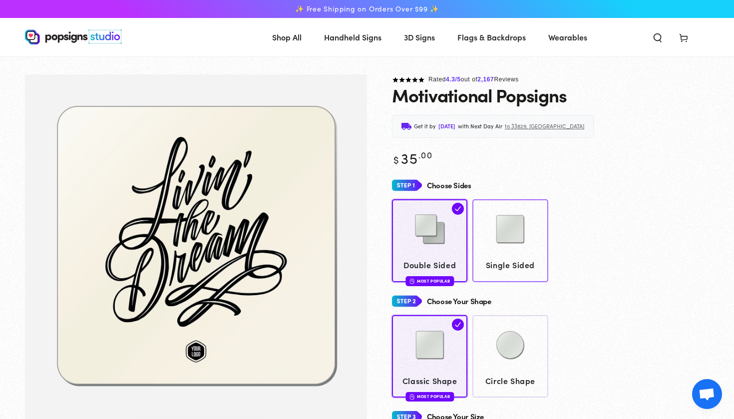
click at [518, 248] on img at bounding box center [510, 229] width 50 height 50
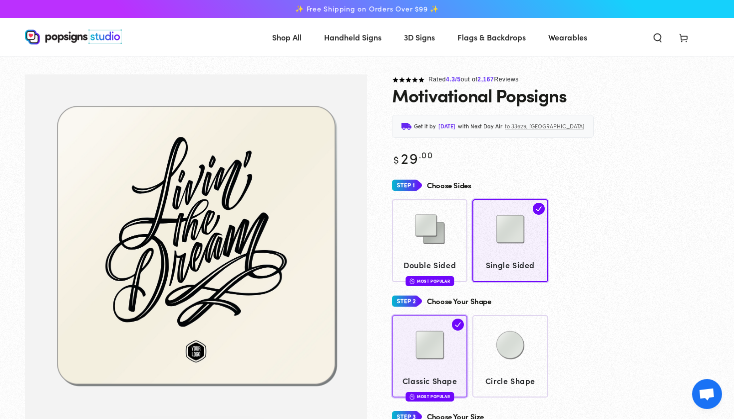
click at [450, 335] on img at bounding box center [430, 345] width 50 height 50
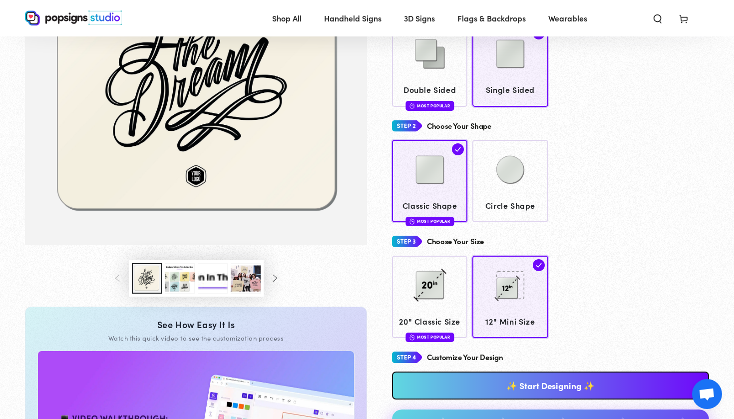
scroll to position [174, 0]
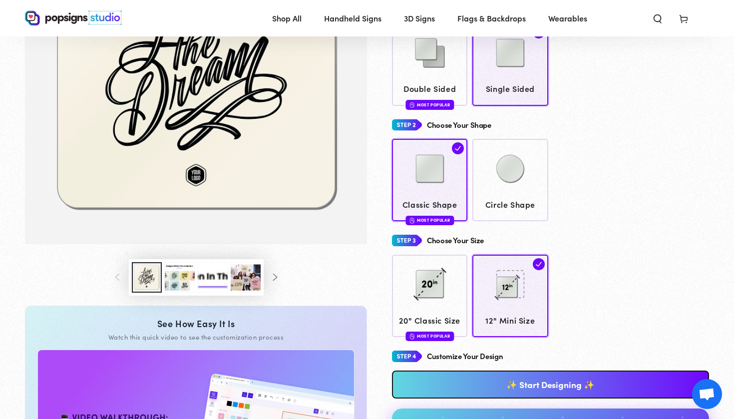
click at [493, 380] on link "✨ Start Designing ✨" at bounding box center [550, 384] width 317 height 28
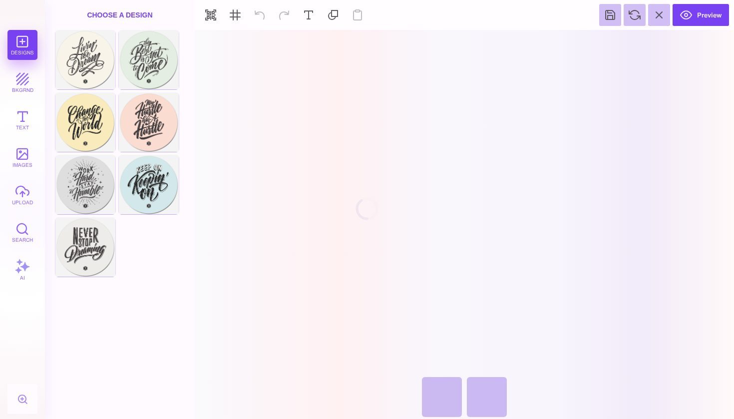
scroll to position [17, 0]
type input "*"
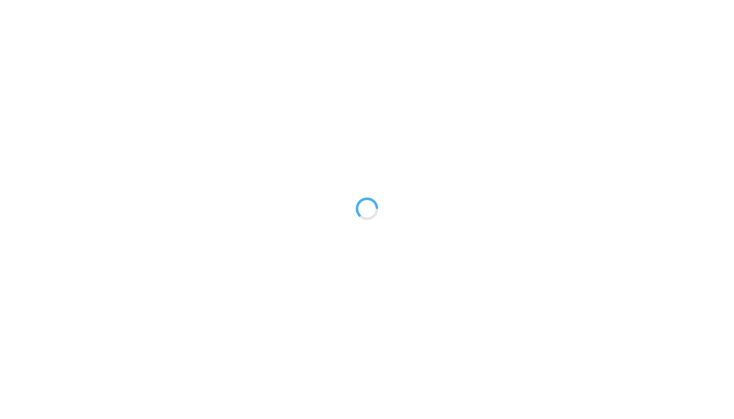
scroll to position [0, 0]
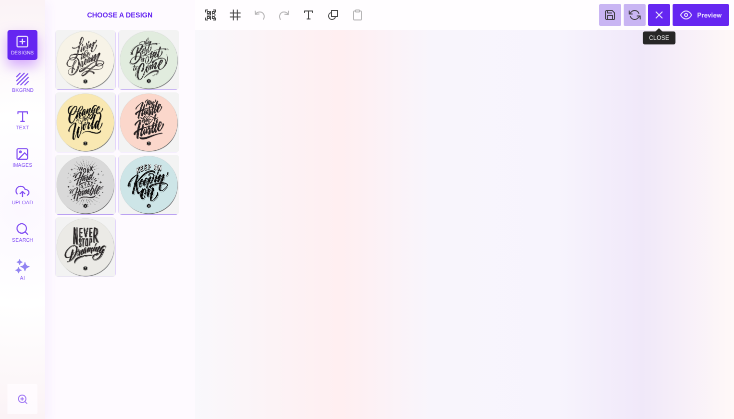
click at [665, 19] on button at bounding box center [659, 15] width 22 height 22
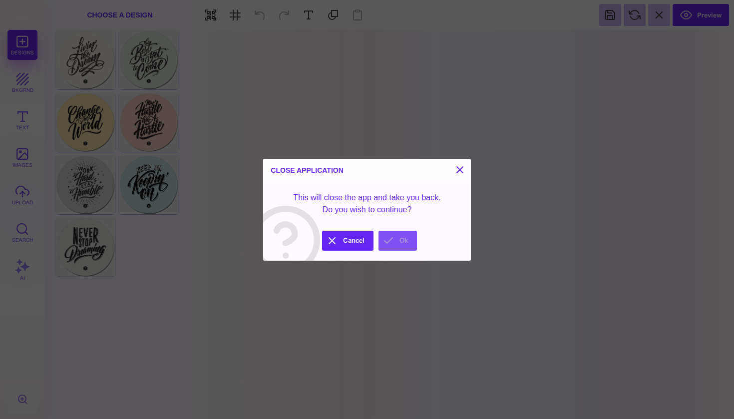
click at [406, 239] on button "Ok" at bounding box center [397, 241] width 38 height 20
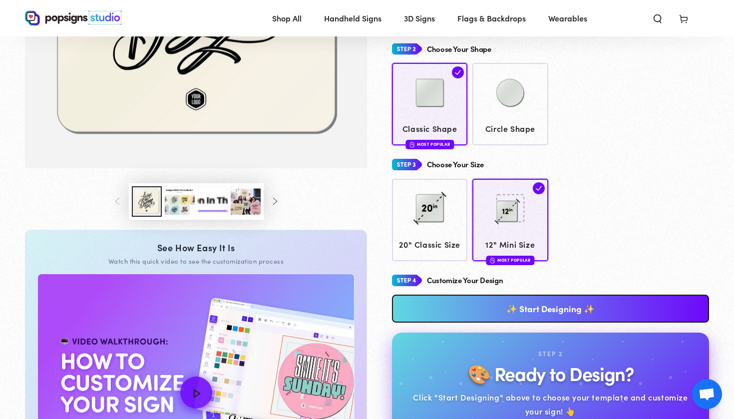
scroll to position [251, 0]
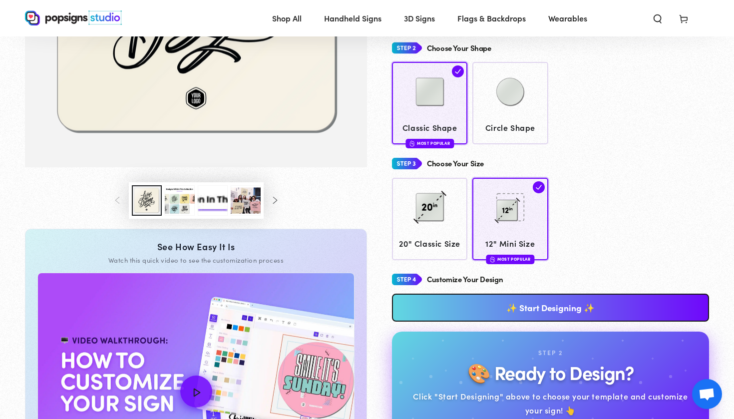
click at [558, 307] on link "✨ Start Designing ✨" at bounding box center [550, 308] width 317 height 28
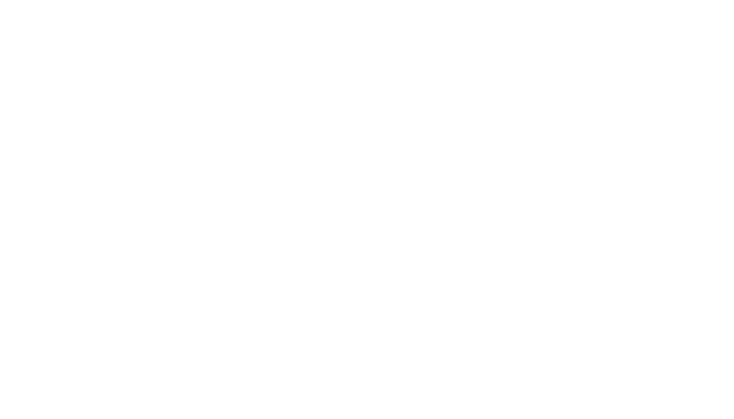
scroll to position [0, 0]
type textarea "An ancient tree with a door leading to a magical world"
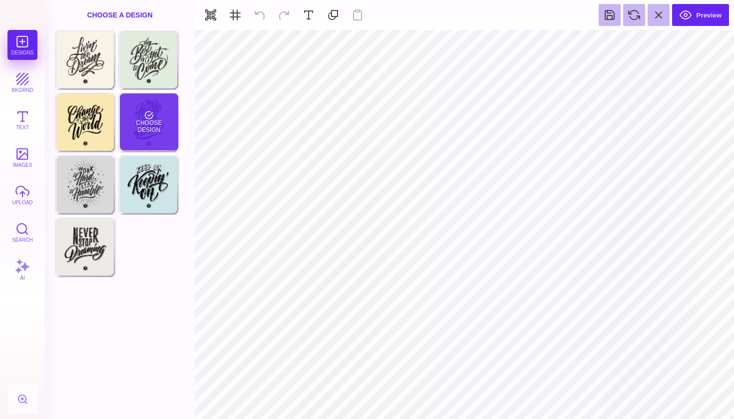
click at [147, 120] on div "Choose Design" at bounding box center [149, 121] width 58 height 57
type input "#231F20"
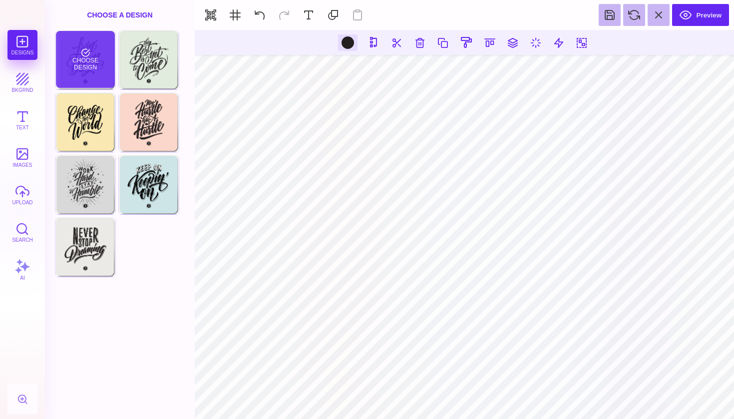
click at [77, 69] on div "Choose Design" at bounding box center [85, 59] width 58 height 57
